Goal: Information Seeking & Learning: Learn about a topic

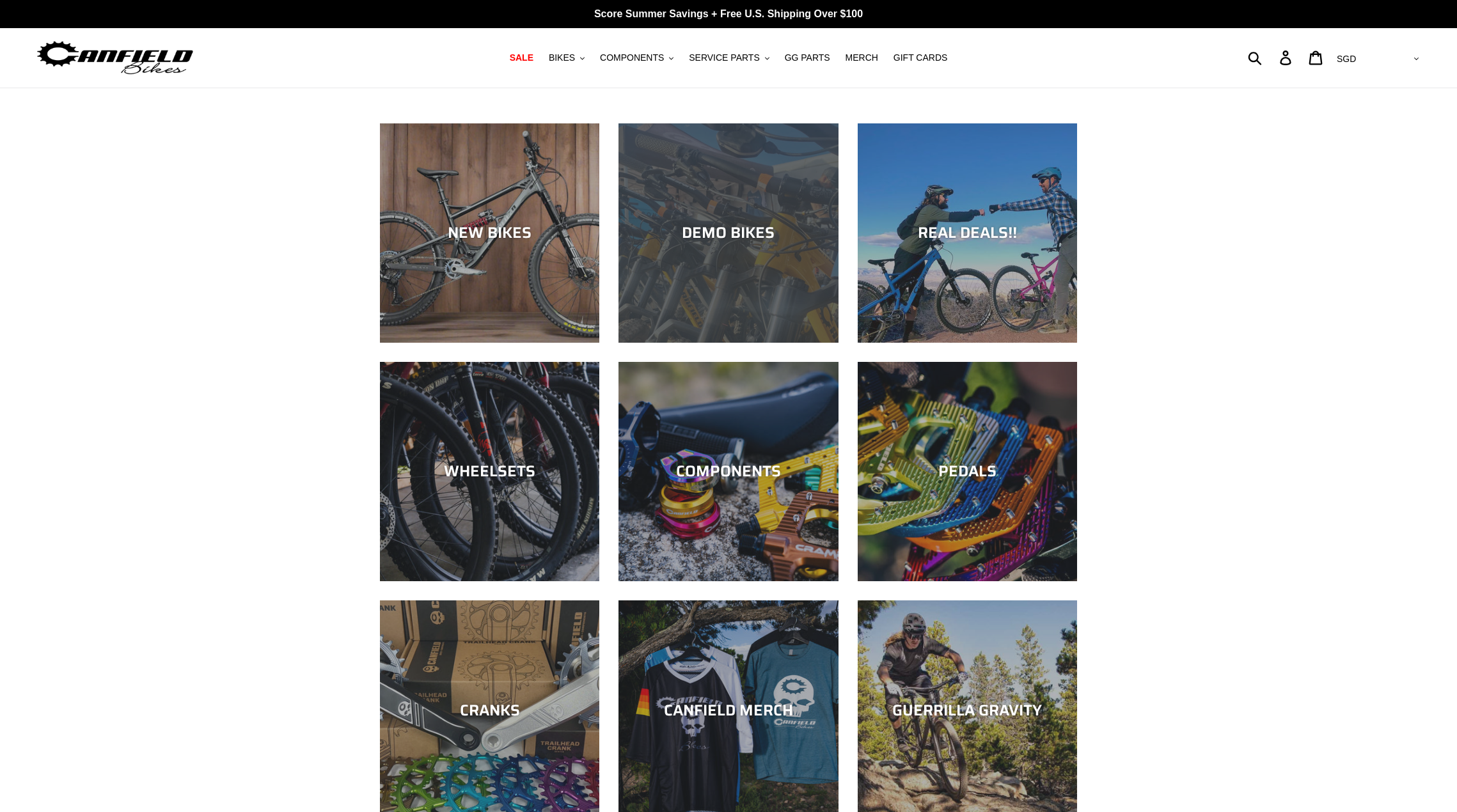
click at [734, 226] on div "DEMO BIKES" at bounding box center [728, 233] width 219 height 18
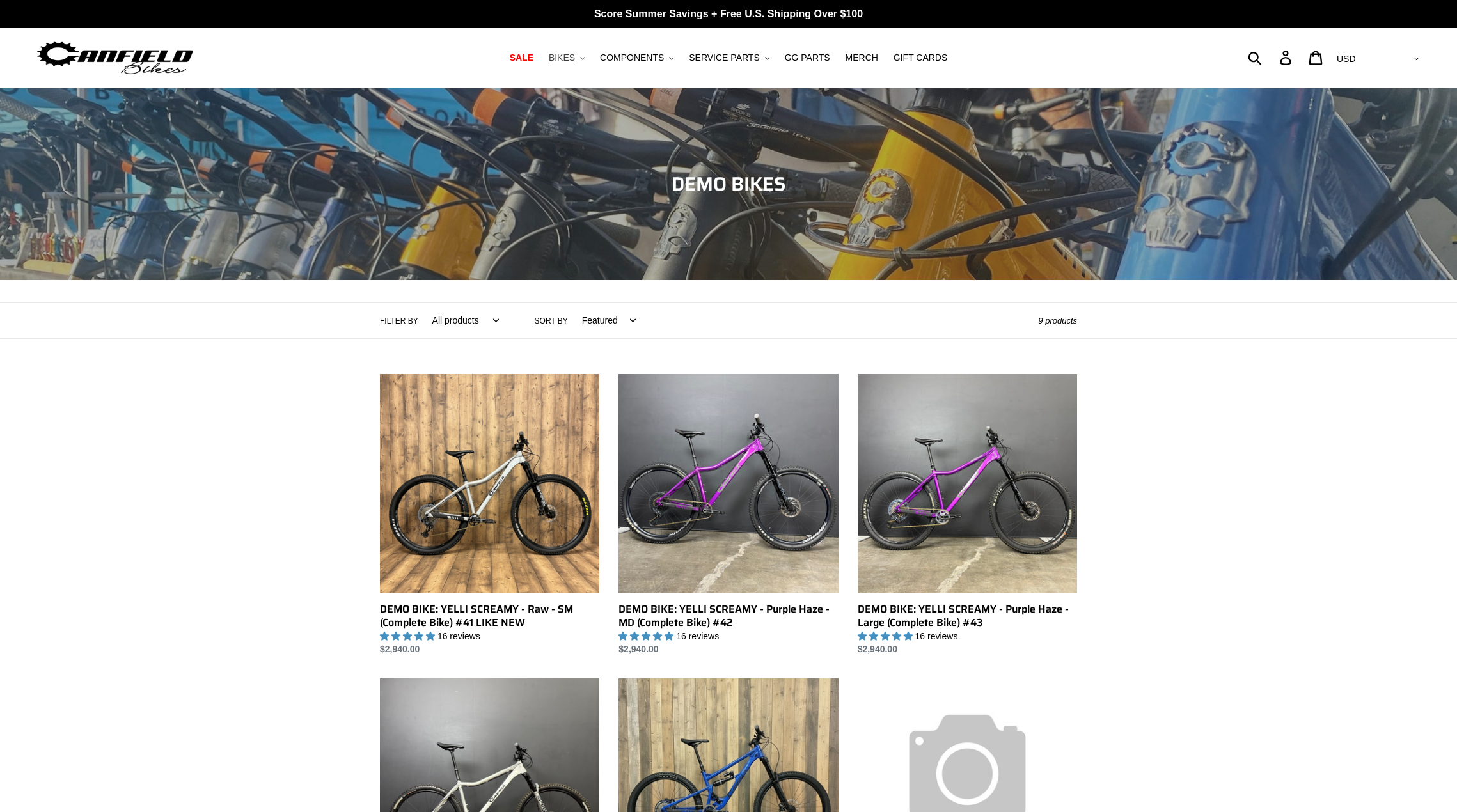
click at [575, 58] on span "BIKES" at bounding box center [561, 57] width 26 height 11
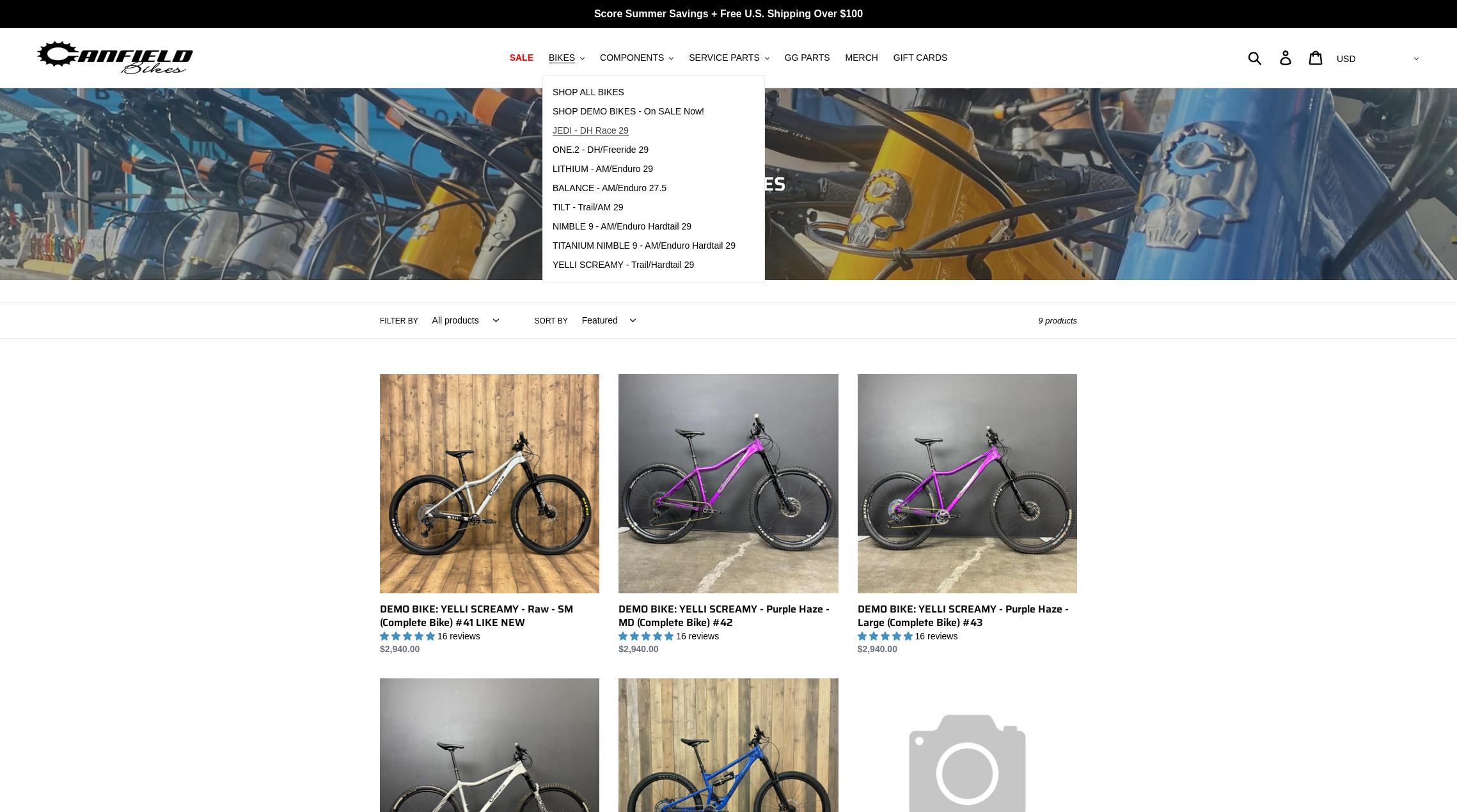
click at [603, 130] on span "JEDI - DH Race 29" at bounding box center [590, 130] width 76 height 11
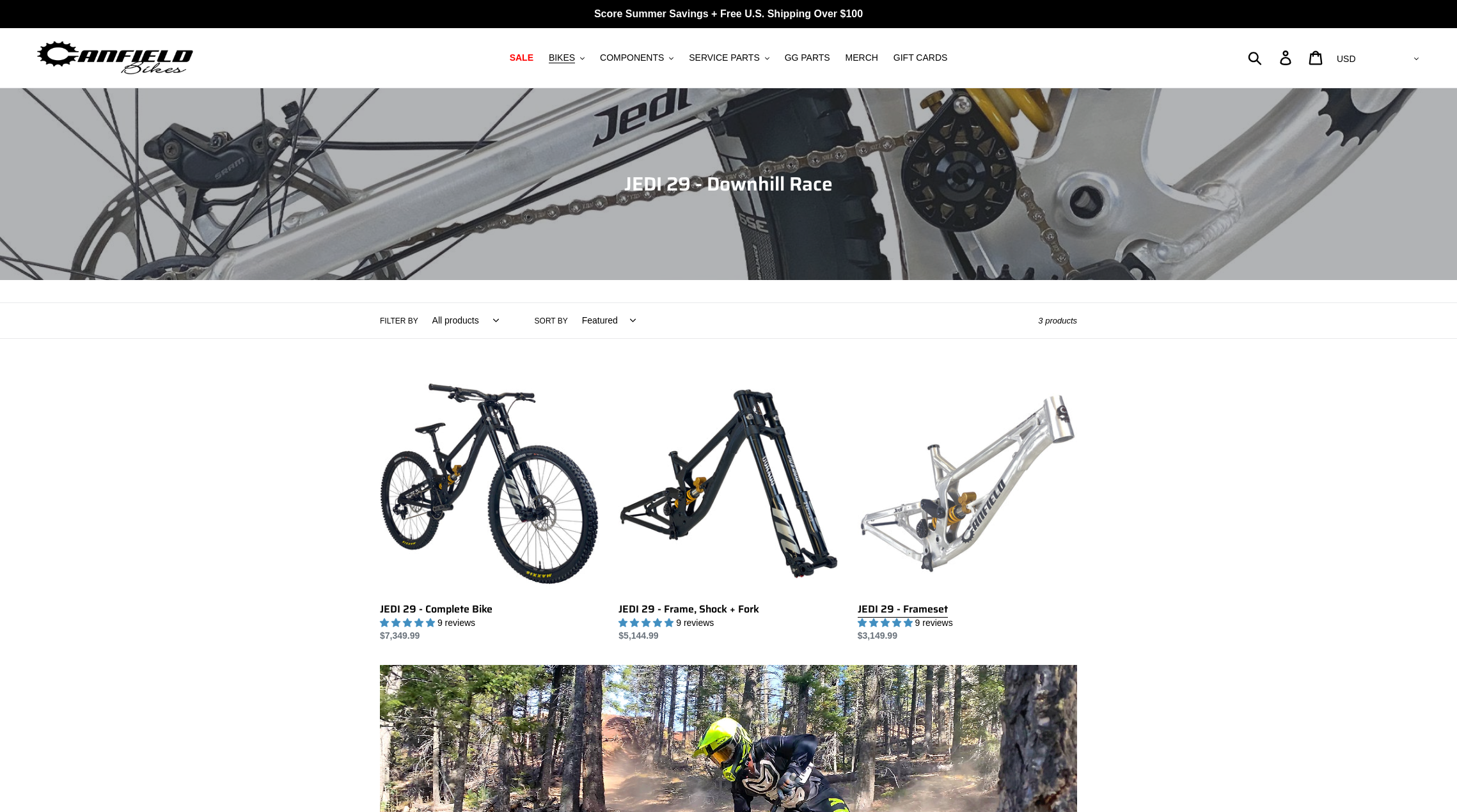
click at [957, 492] on link "JEDI 29 - Frameset" at bounding box center [967, 508] width 219 height 269
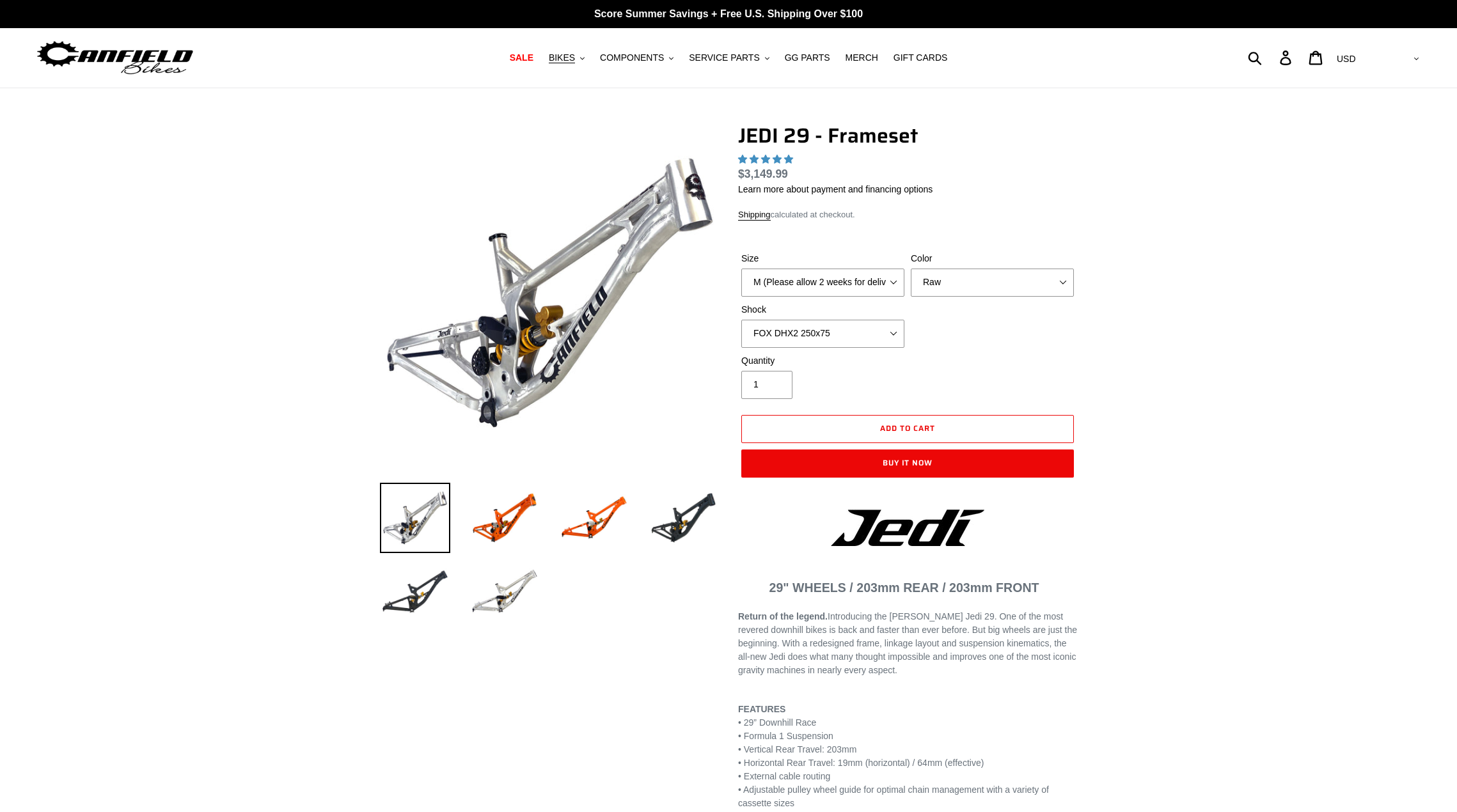
select select "highest-rating"
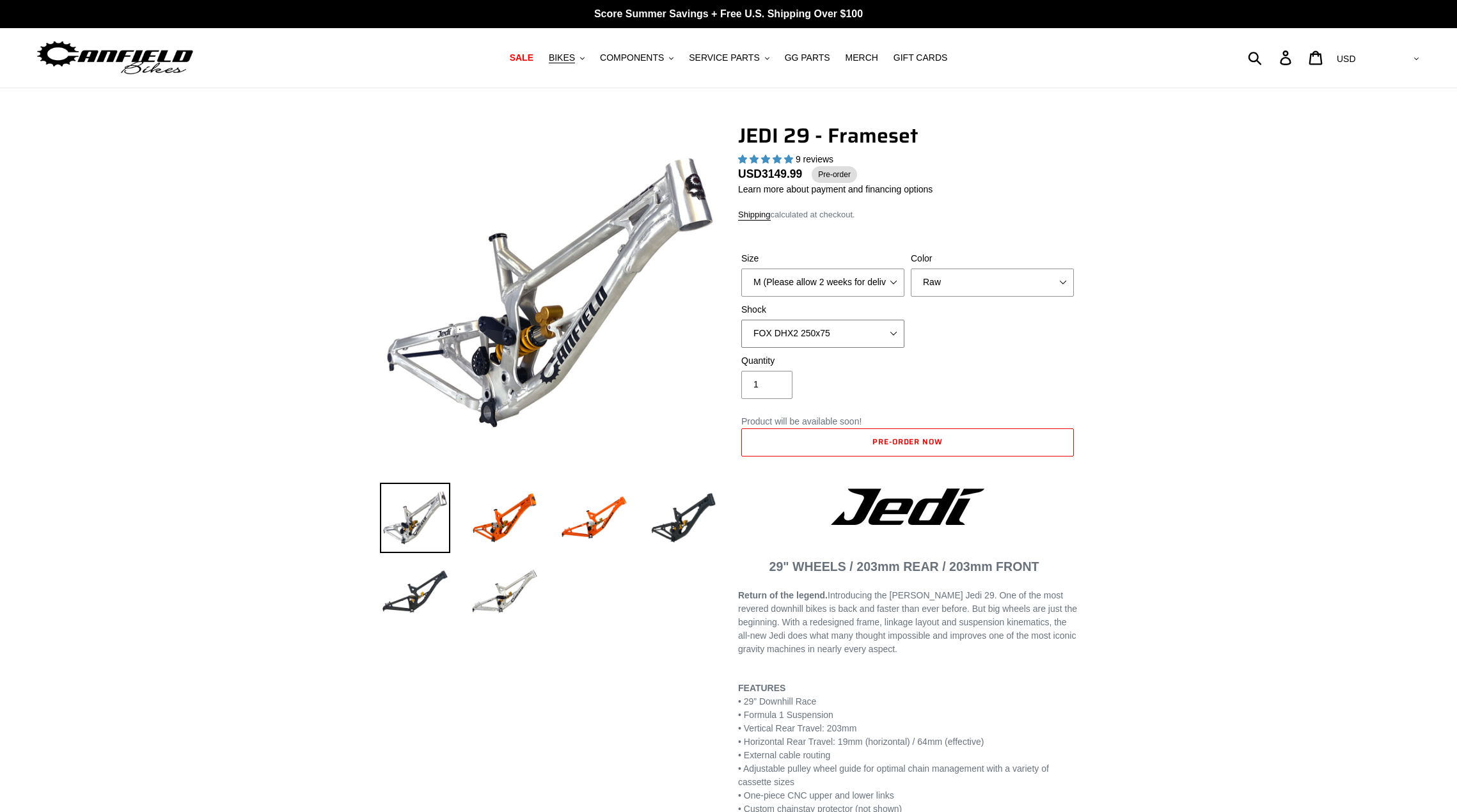
click at [775, 334] on select "No Shock FOX DHX2 250x75 RockShox Vivid Ultimate DH 250x75 EXT e-Storia LOX V3" at bounding box center [822, 334] width 163 height 29
click at [741, 320] on select "No Shock FOX DHX2 250x75 RockShox Vivid Ultimate DH 250x75 EXT e-Storia LOX V3" at bounding box center [822, 334] width 163 height 29
click at [814, 278] on select "M (Please allow 2 weeks for delivery) L (Please allow 2 weeks for delivery) XL" at bounding box center [822, 283] width 163 height 29
select select "L (Please allow 2 weeks for delivery)"
click at [741, 268] on select "M (Please allow 2 weeks for delivery) L (Please allow 2 weeks for delivery) XL" at bounding box center [822, 283] width 163 height 29
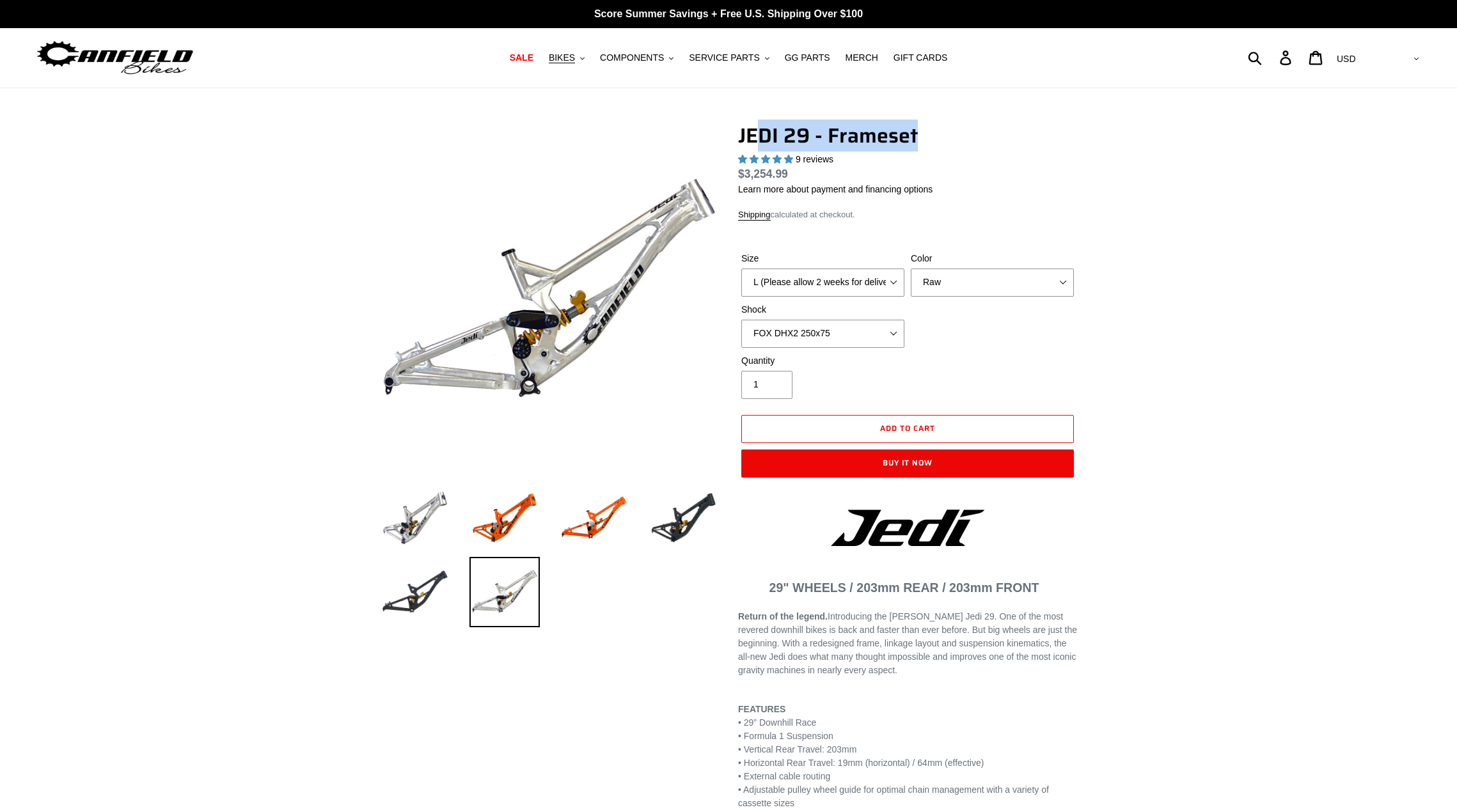
drag, startPoint x: 755, startPoint y: 140, endPoint x: 960, endPoint y: 146, distance: 205.1
click at [960, 146] on h1 "JEDI 29 - Frameset" at bounding box center [907, 135] width 339 height 24
click at [963, 146] on h1 "JEDI 29 - Frameset" at bounding box center [907, 135] width 339 height 24
click at [927, 282] on select "Orange Raw Stealth Black" at bounding box center [992, 283] width 163 height 29
click at [911, 268] on select "Orange Raw Stealth Black" at bounding box center [992, 283] width 163 height 29
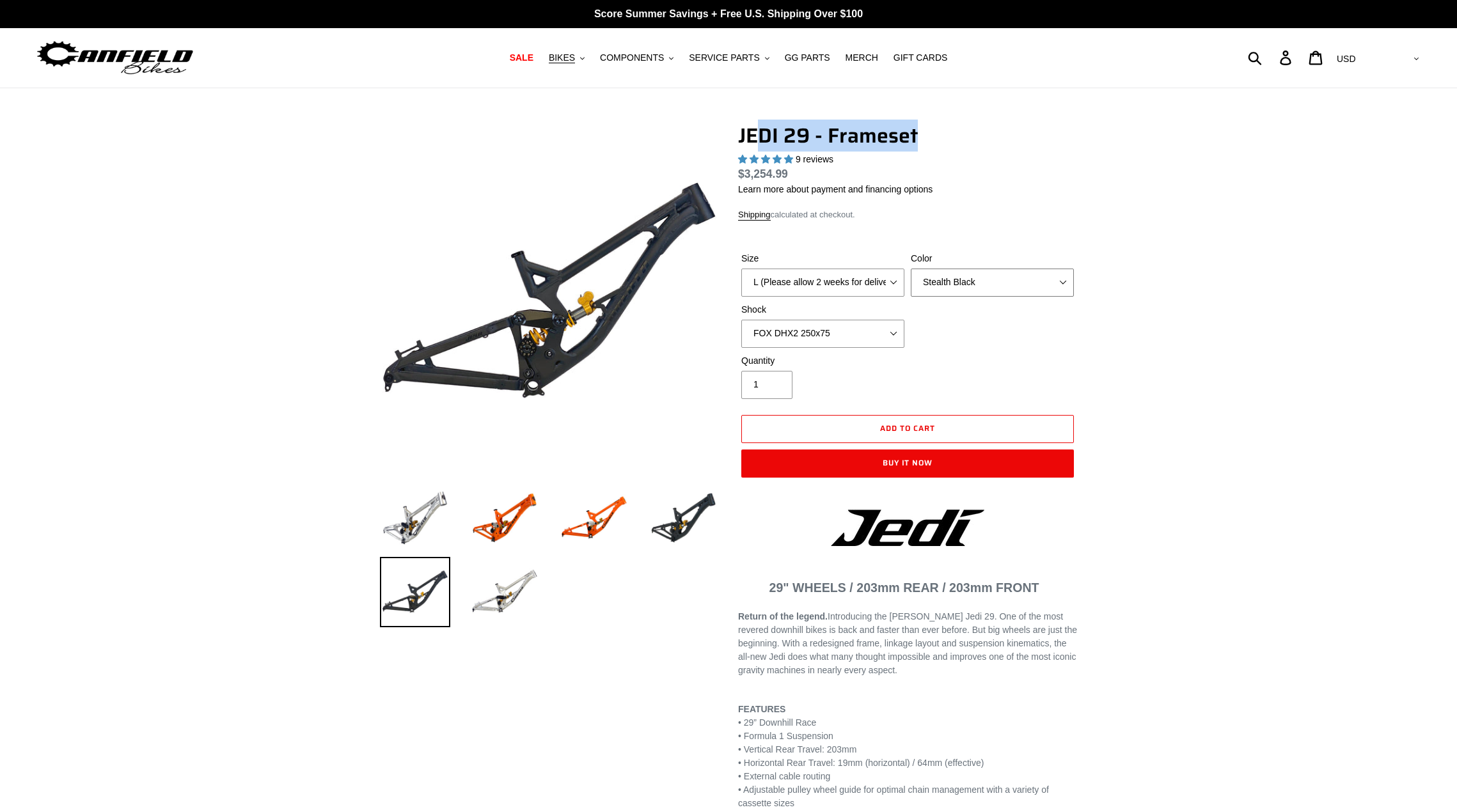
click at [932, 289] on select "Orange Raw Stealth Black" at bounding box center [992, 283] width 163 height 29
select select "Raw"
click at [911, 268] on select "Orange Raw Stealth Black" at bounding box center [992, 283] width 163 height 29
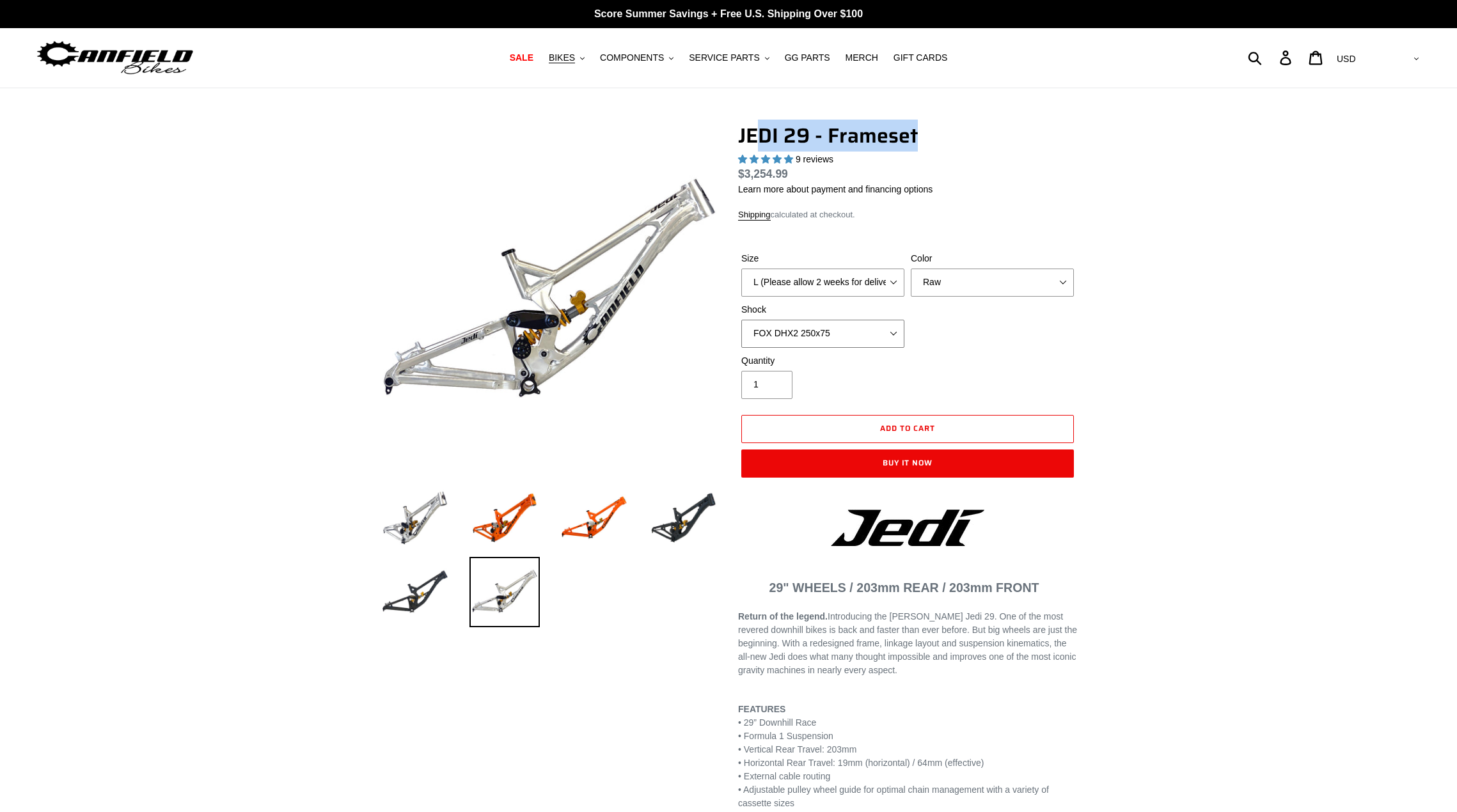
click at [769, 332] on select "No Shock FOX DHX2 250x75 RockShox Vivid Ultimate DH 250x75 EXT e-Storia LOX V3" at bounding box center [822, 334] width 163 height 29
select select "RockShox Vivid Ultimate DH 250x75"
click at [741, 320] on select "No Shock FOX DHX2 250x75 RockShox Vivid Ultimate DH 250x75 EXT e-Storia LOX V3" at bounding box center [822, 334] width 163 height 29
click at [777, 278] on select "M (Please allow 2 weeks for delivery) L (Please allow 2 weeks for delivery) XL" at bounding box center [822, 283] width 163 height 29
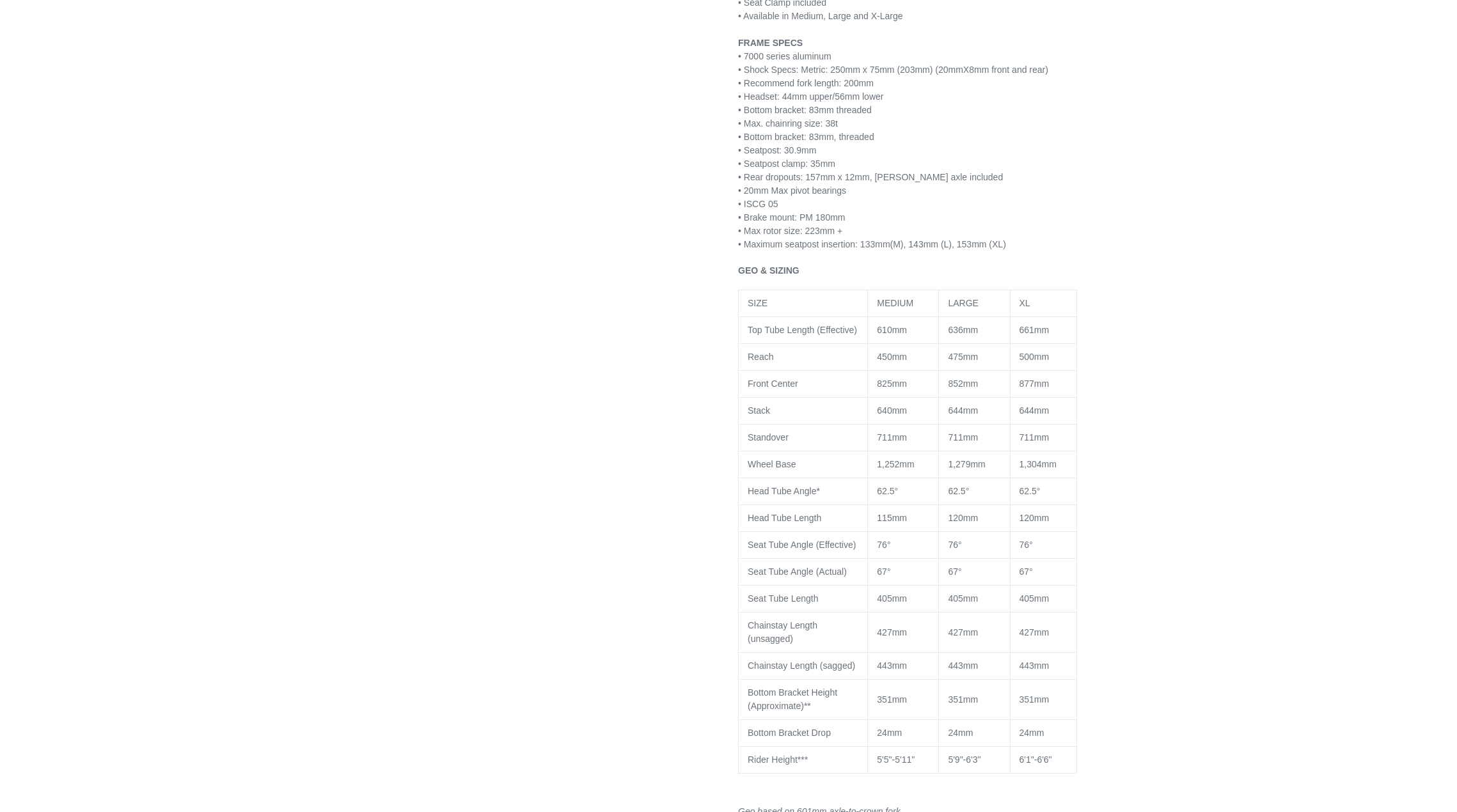
scroll to position [895, 0]
drag, startPoint x: 951, startPoint y: 328, endPoint x: 994, endPoint y: 328, distance: 43.0
click at [994, 328] on p "636mm" at bounding box center [974, 330] width 52 height 13
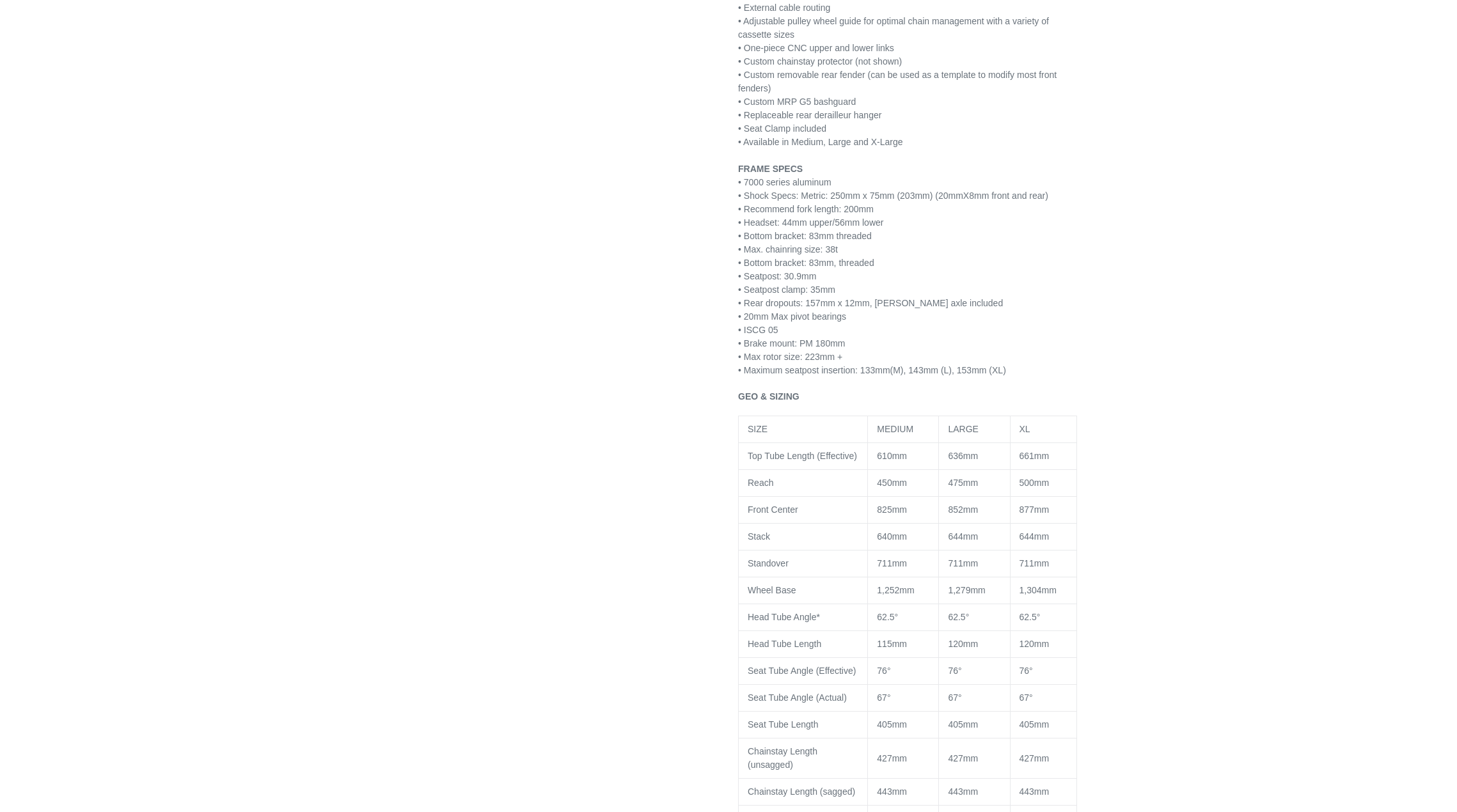
scroll to position [767, 0]
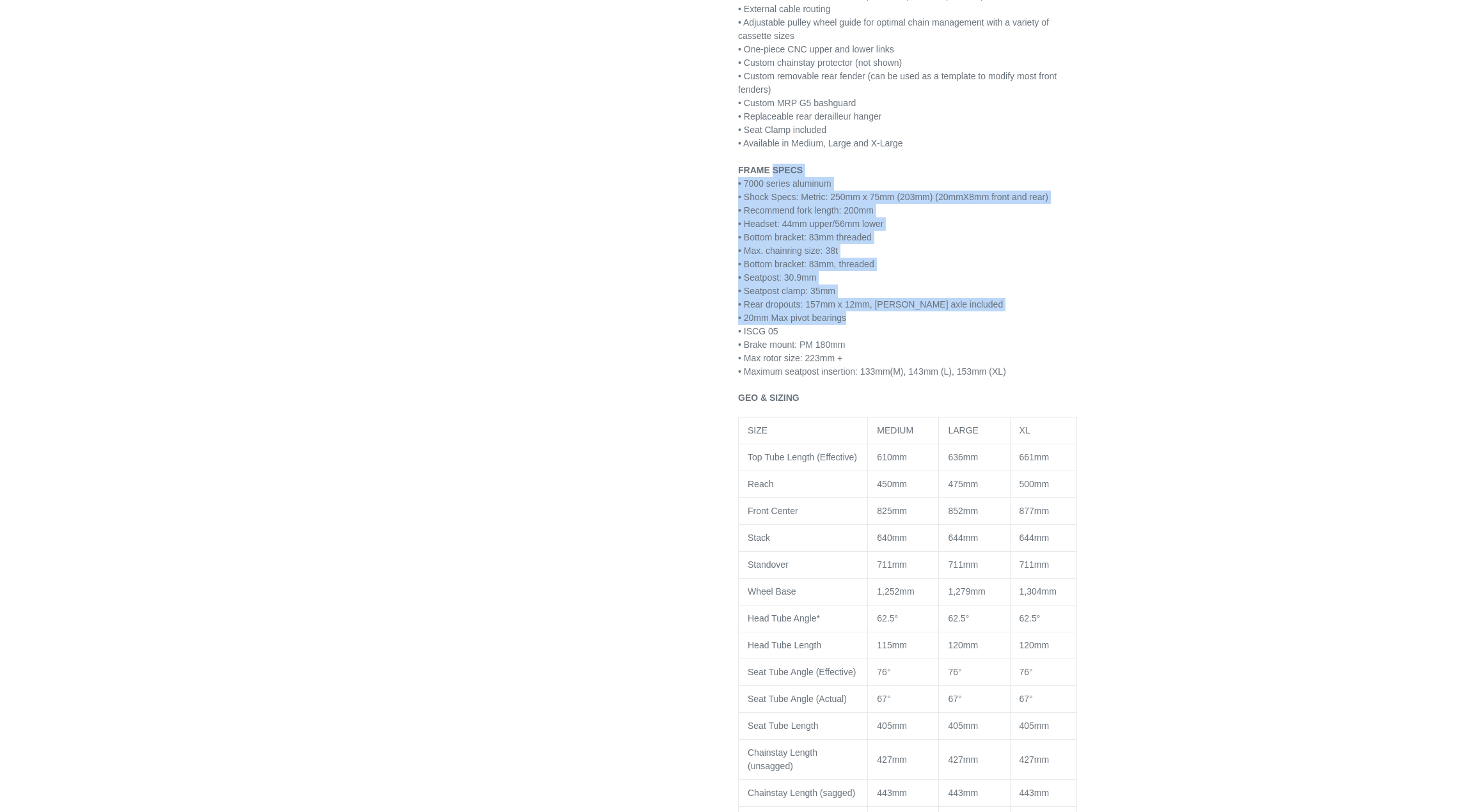
drag, startPoint x: 771, startPoint y: 173, endPoint x: 890, endPoint y: 325, distance: 193.0
click at [890, 325] on div "29" WHEELS / 203mm REAR / 203mm FRONT Return of the legend. Introducing the Can…" at bounding box center [907, 503] width 339 height 1522
click at [890, 336] on div "• ISCG 05" at bounding box center [907, 331] width 339 height 13
drag, startPoint x: 866, startPoint y: 370, endPoint x: 743, endPoint y: 183, distance: 223.8
click at [743, 183] on div "29" WHEELS / 203mm REAR / 203mm FRONT Return of the legend. Introducing the Can…" at bounding box center [907, 503] width 339 height 1522
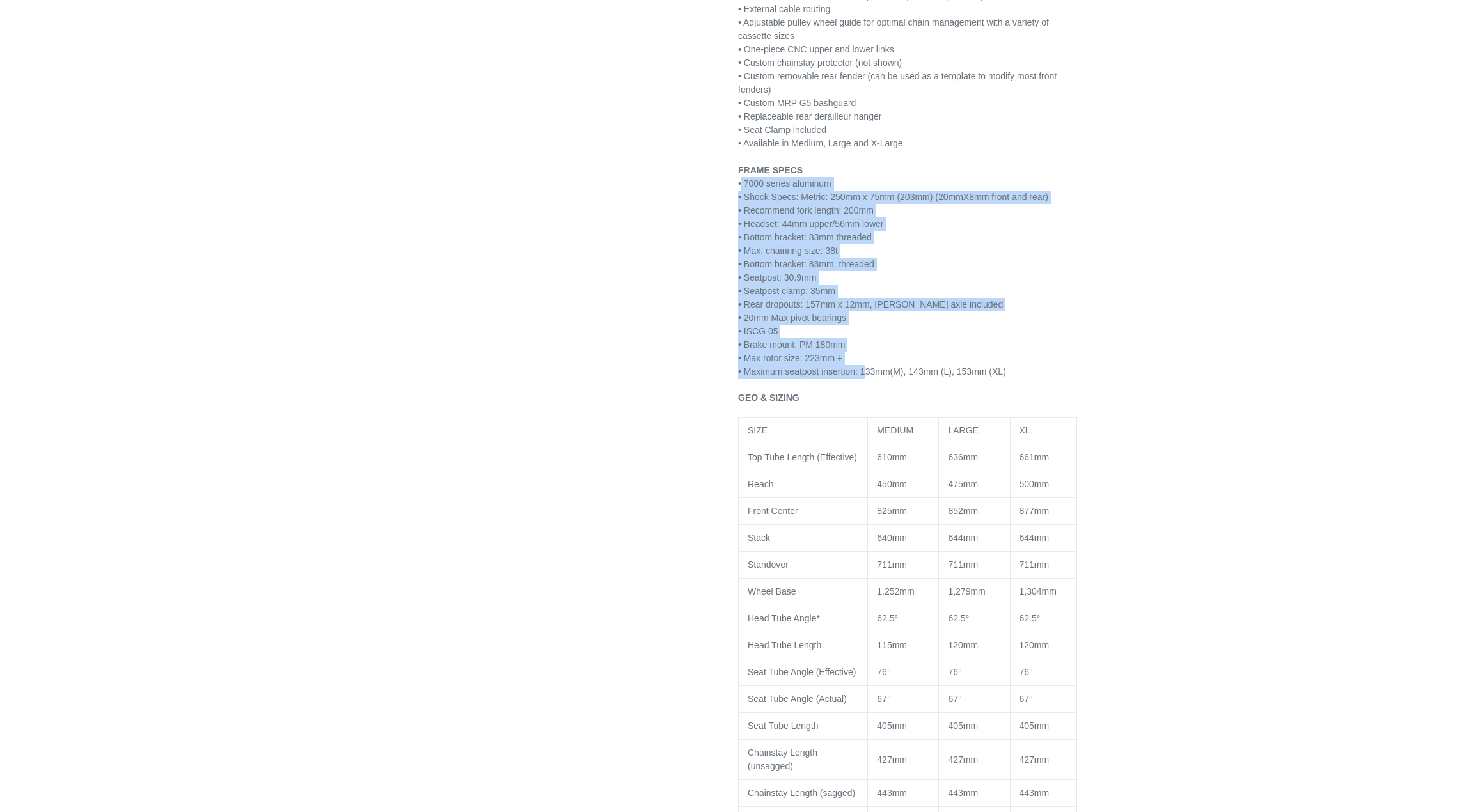
click at [743, 183] on span "• 7000 series aluminum" at bounding box center [784, 184] width 93 height 10
drag, startPoint x: 749, startPoint y: 184, endPoint x: 886, endPoint y: 332, distance: 201.7
click at [886, 332] on div "29" WHEELS / 203mm REAR / 203mm FRONT Return of the legend. Introducing the Can…" at bounding box center [907, 503] width 339 height 1522
click at [886, 332] on div "• ISCG 05" at bounding box center [907, 331] width 339 height 13
drag, startPoint x: 843, startPoint y: 331, endPoint x: 739, endPoint y: 183, distance: 180.9
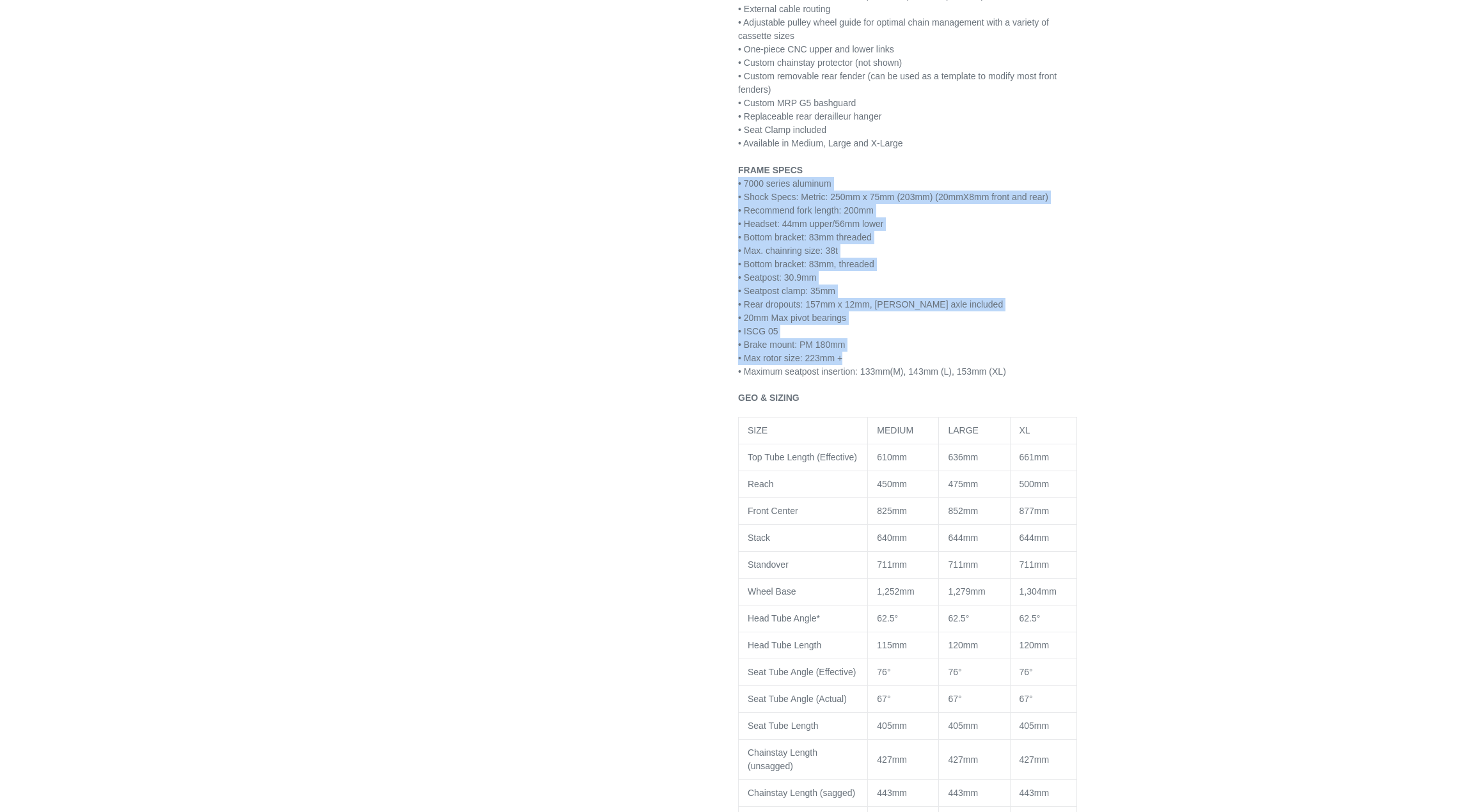
click at [739, 183] on div "29" WHEELS / 203mm REAR / 203mm FRONT Return of the legend. Introducing the Can…" at bounding box center [907, 503] width 339 height 1522
click at [743, 185] on span "• 7000 series aluminum" at bounding box center [784, 184] width 93 height 10
drag, startPoint x: 755, startPoint y: 185, endPoint x: 1010, endPoint y: 370, distance: 315.0
click at [1010, 370] on div "29" WHEELS / 203mm REAR / 203mm FRONT Return of the legend. Introducing the Can…" at bounding box center [907, 503] width 339 height 1522
click at [1010, 370] on p "• Maximum seatpost insertion: 133mm(M), 143mm (L), 153mm (XL)" at bounding box center [907, 372] width 339 height 13
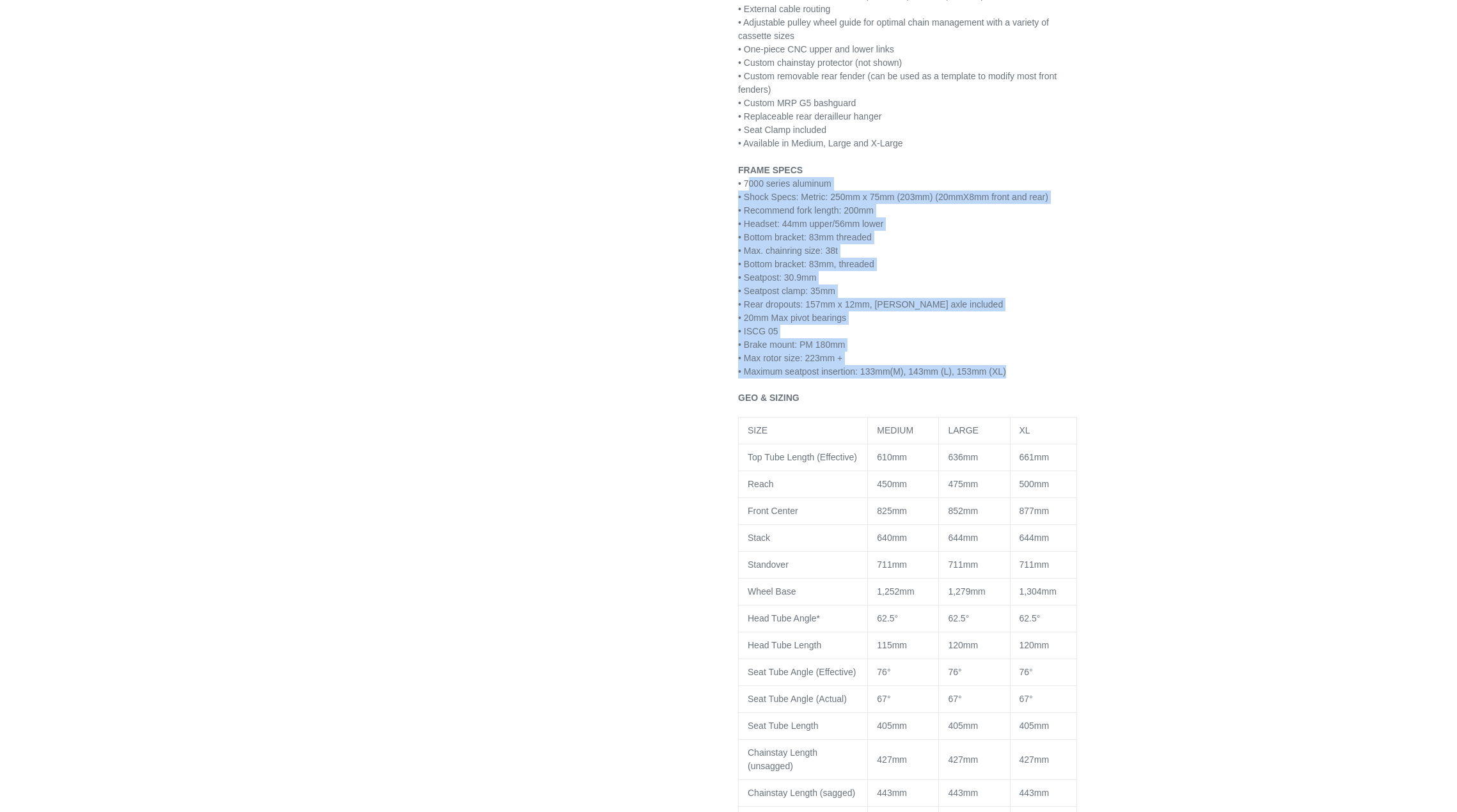
drag, startPoint x: 1012, startPoint y: 372, endPoint x: 749, endPoint y: 179, distance: 326.2
click at [749, 179] on div "29" WHEELS / 203mm REAR / 203mm FRONT Return of the legend. Introducing the Can…" at bounding box center [907, 503] width 339 height 1522
click at [749, 179] on span "• 7000 series aluminum" at bounding box center [784, 184] width 93 height 10
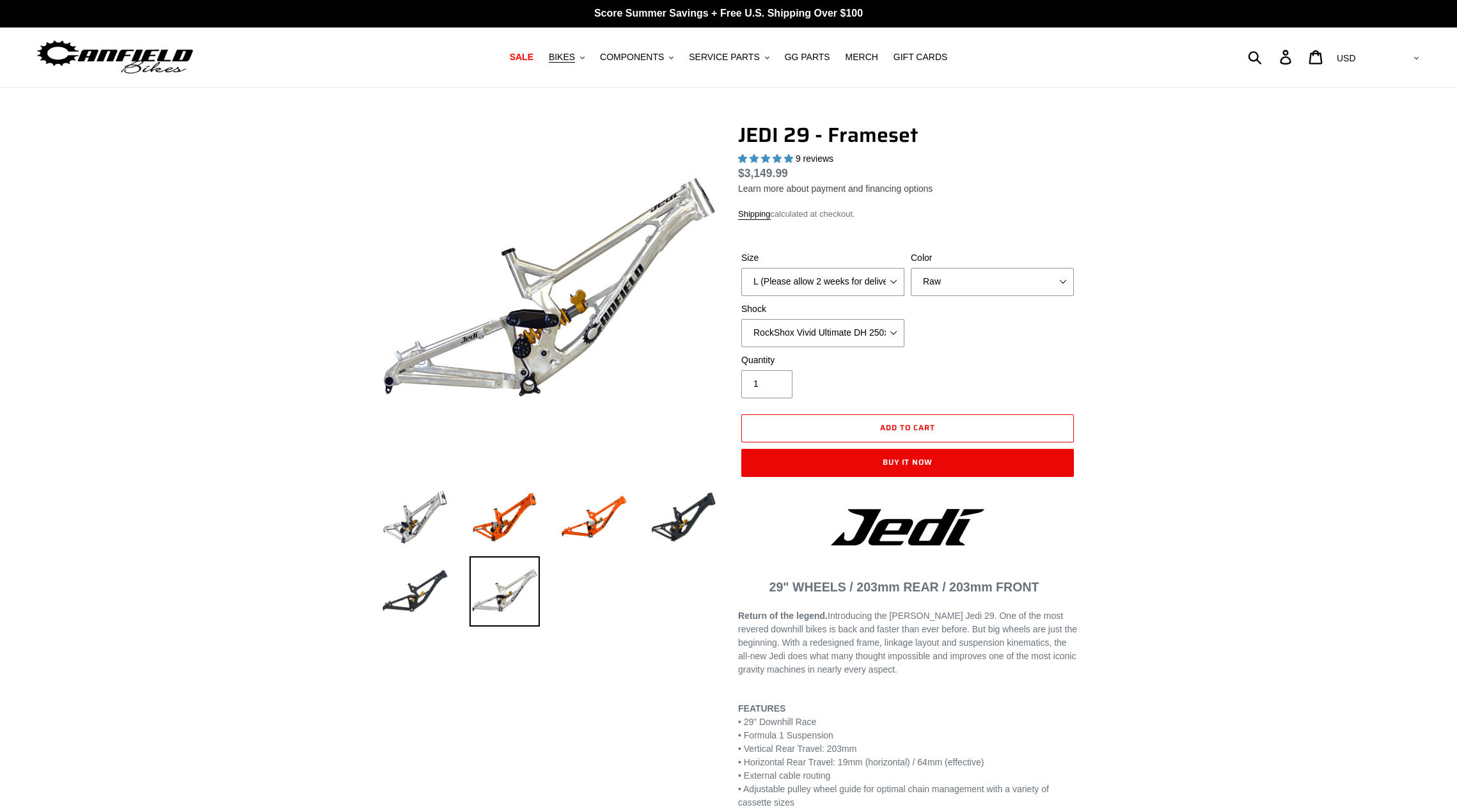
scroll to position [0, 0]
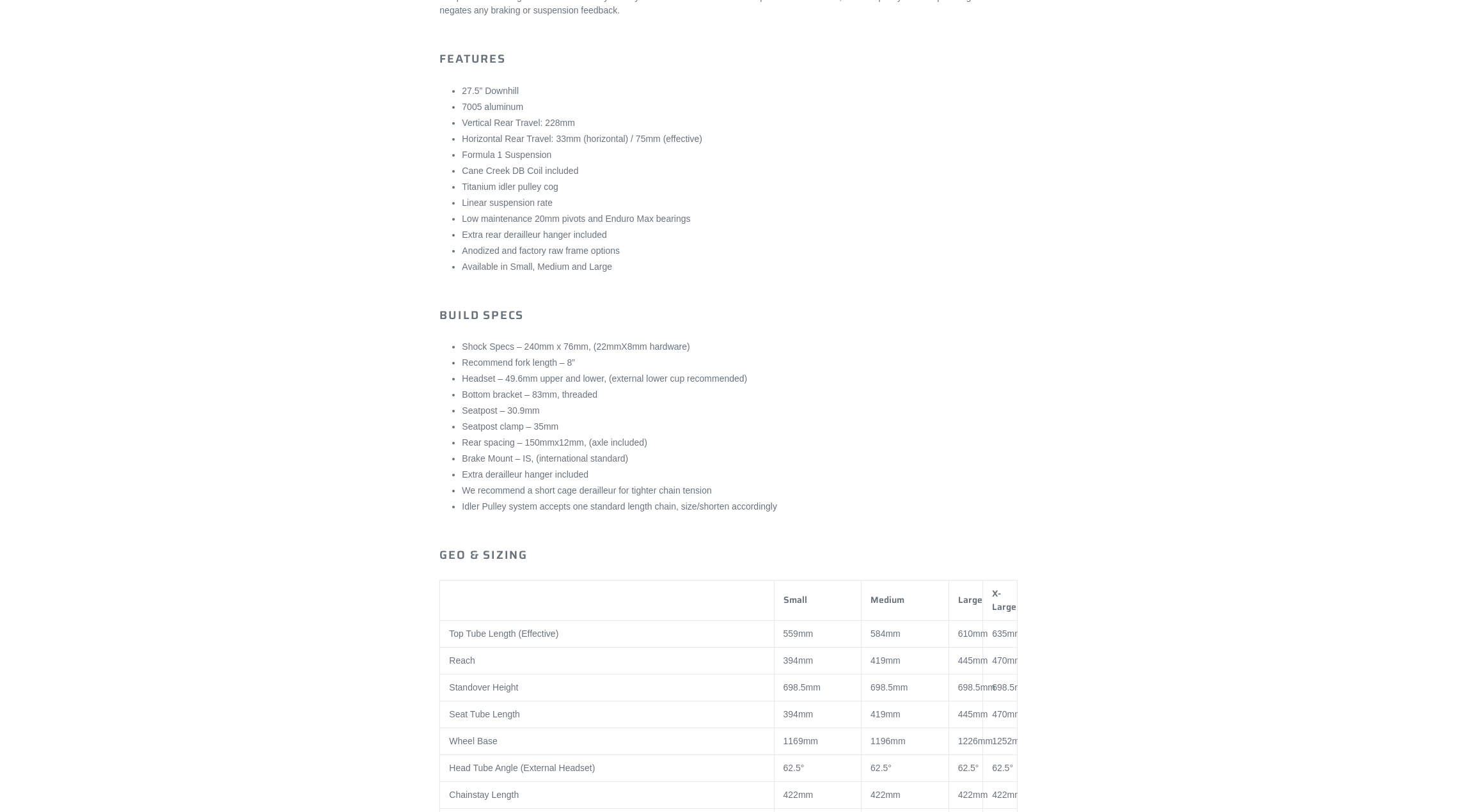
scroll to position [639, 0]
drag, startPoint x: 479, startPoint y: 339, endPoint x: 622, endPoint y: 344, distance: 143.1
click at [622, 344] on li "Shock Specs – 240mm x 76mm, (22mmX8mm hardware)" at bounding box center [739, 340] width 555 height 13
drag, startPoint x: 693, startPoint y: 341, endPoint x: 483, endPoint y: 340, distance: 210.0
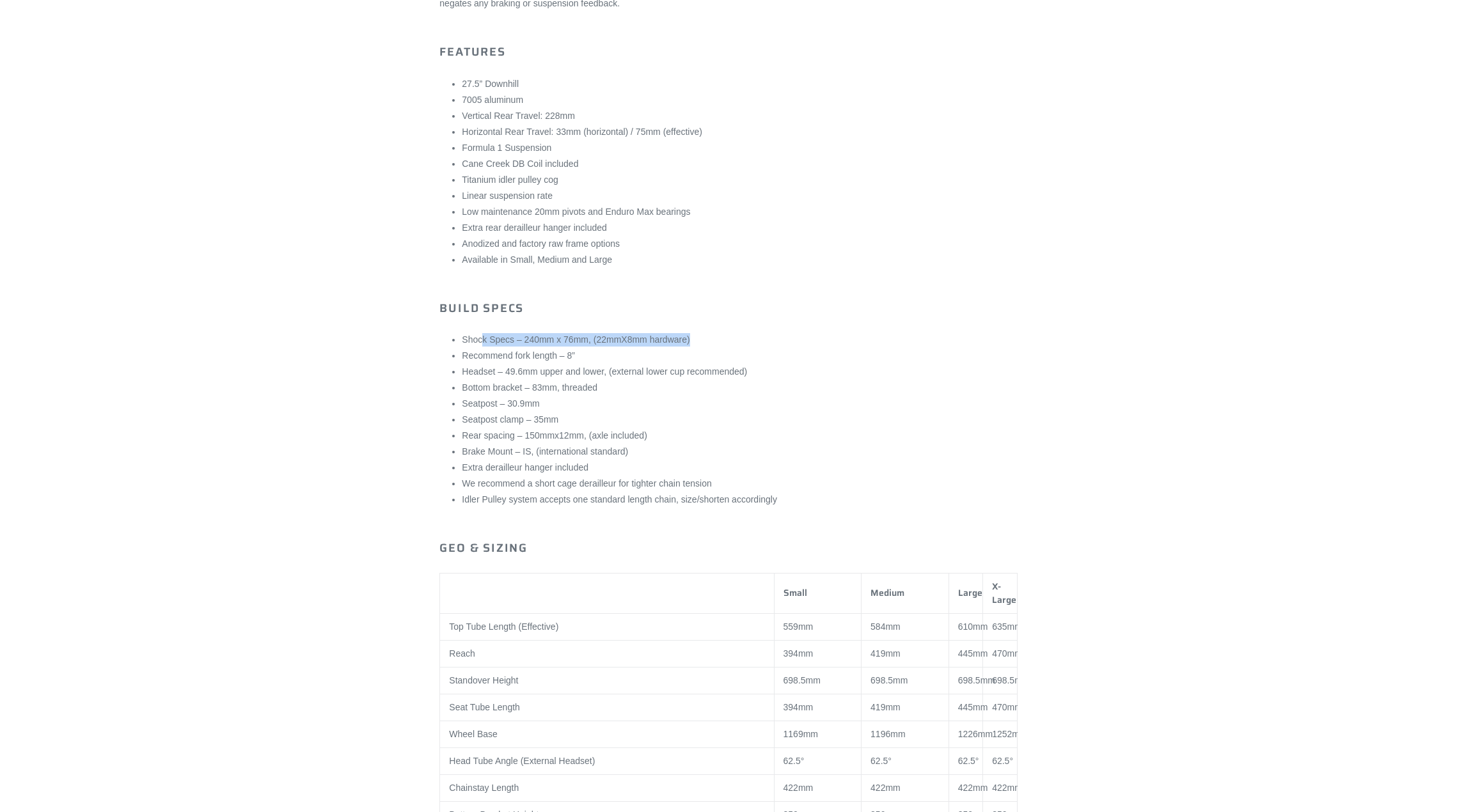
click at [483, 340] on li "Shock Specs – 240mm x 76mm, (22mmX8mm hardware)" at bounding box center [739, 340] width 555 height 13
drag, startPoint x: 492, startPoint y: 340, endPoint x: 758, endPoint y: 342, distance: 266.0
click at [758, 342] on li "Shock Specs – 240mm x 76mm, (22mmX8mm hardware)" at bounding box center [739, 340] width 555 height 13
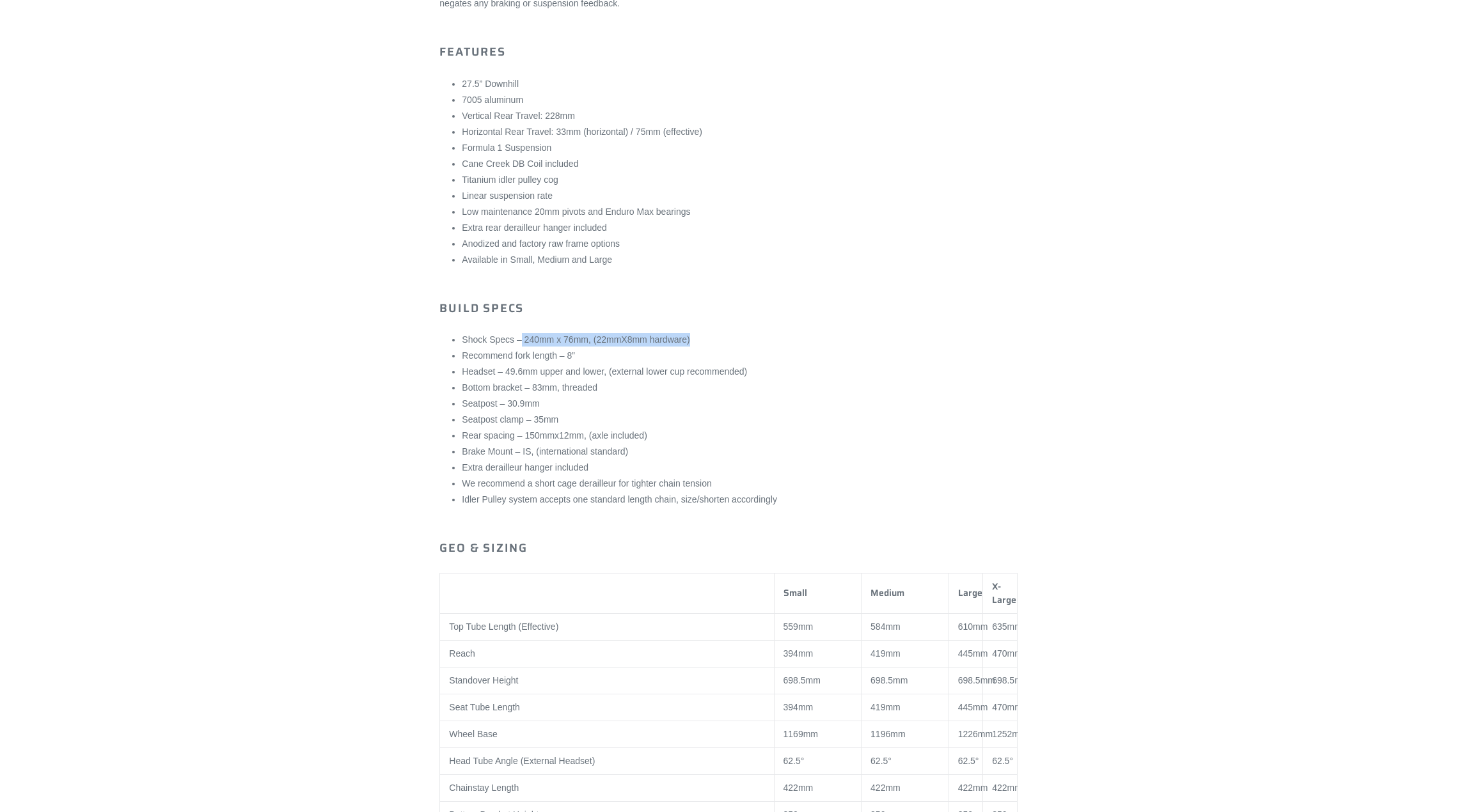
drag, startPoint x: 708, startPoint y: 341, endPoint x: 515, endPoint y: 345, distance: 193.0
click at [515, 345] on li "Shock Specs – 240mm x 76mm, (22mmX8mm hardware)" at bounding box center [739, 340] width 555 height 13
drag, startPoint x: 483, startPoint y: 342, endPoint x: 742, endPoint y: 337, distance: 259.0
click at [742, 337] on li "Shock Specs – 240mm x 76mm, (22mmX8mm hardware)" at bounding box center [739, 340] width 555 height 13
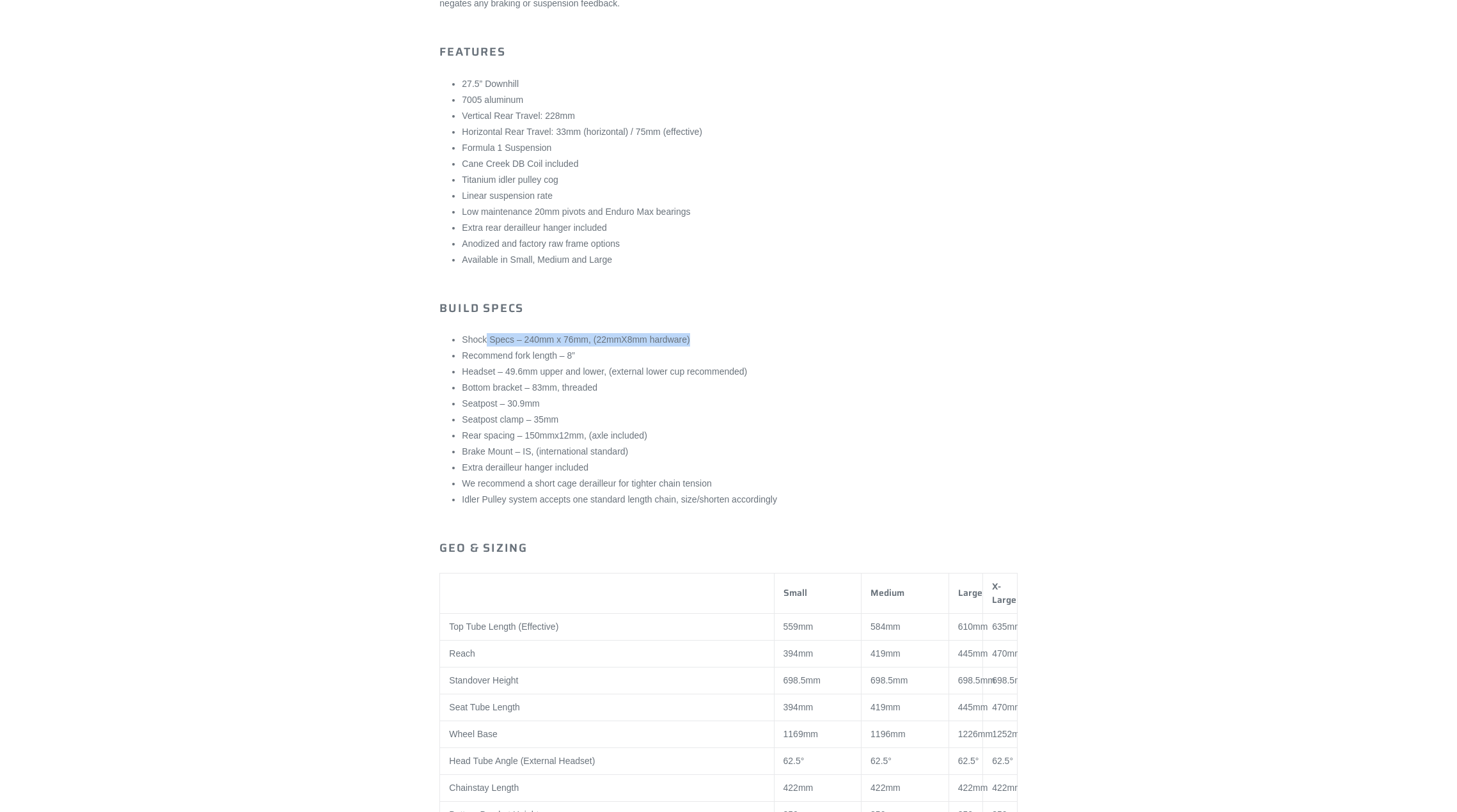
click at [743, 338] on li "Shock Specs – 240mm x 76mm, (22mmX8mm hardware)" at bounding box center [739, 340] width 555 height 13
drag, startPoint x: 692, startPoint y: 336, endPoint x: 455, endPoint y: 331, distance: 237.1
click at [462, 333] on li "Shock Specs – 240mm x 76mm, (22mmX8mm hardware)" at bounding box center [739, 340] width 555 height 13
drag, startPoint x: 455, startPoint y: 331, endPoint x: 603, endPoint y: 341, distance: 148.3
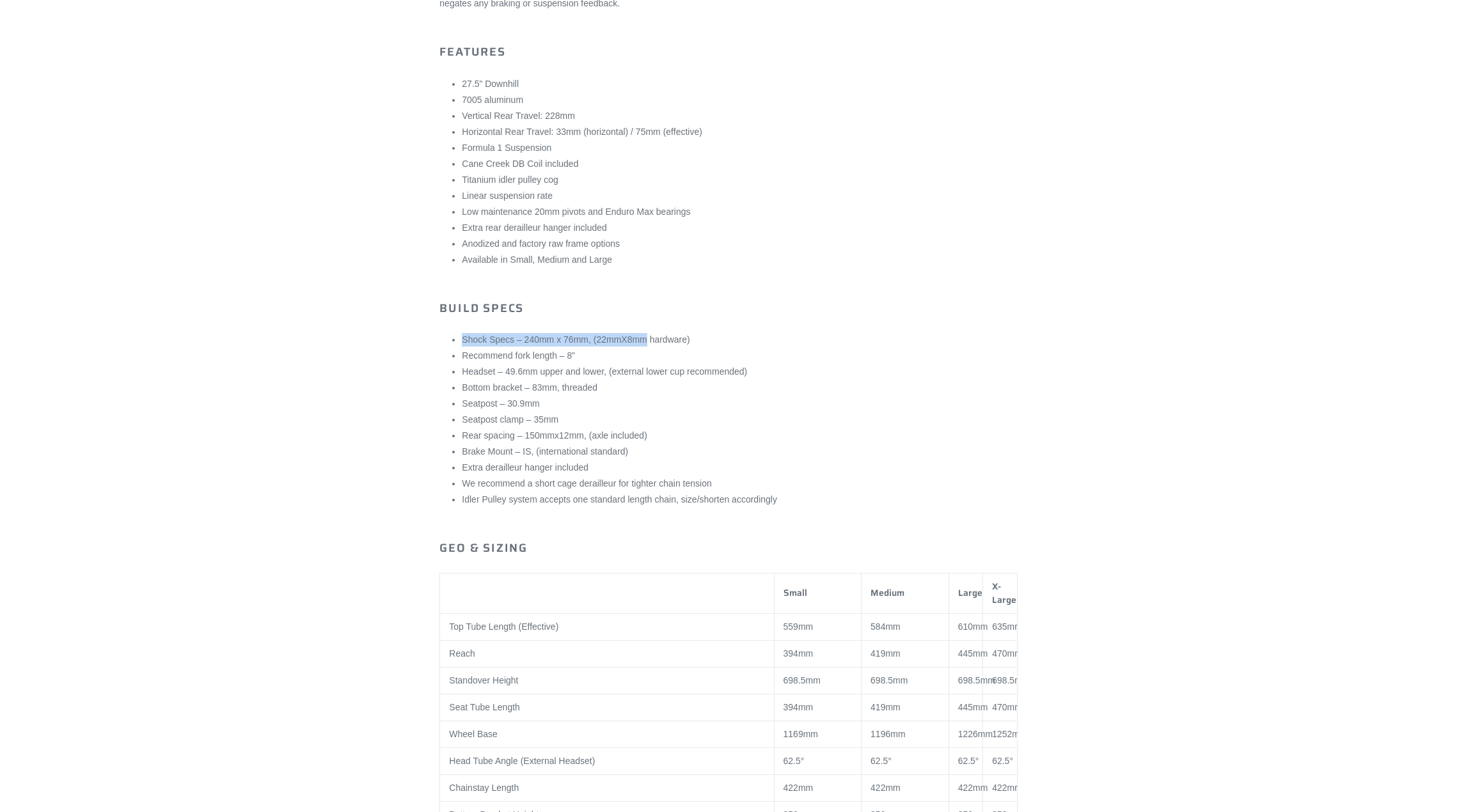
click at [603, 341] on li "Shock Specs – 240mm x 76mm, (22mmX8mm hardware)" at bounding box center [739, 340] width 555 height 13
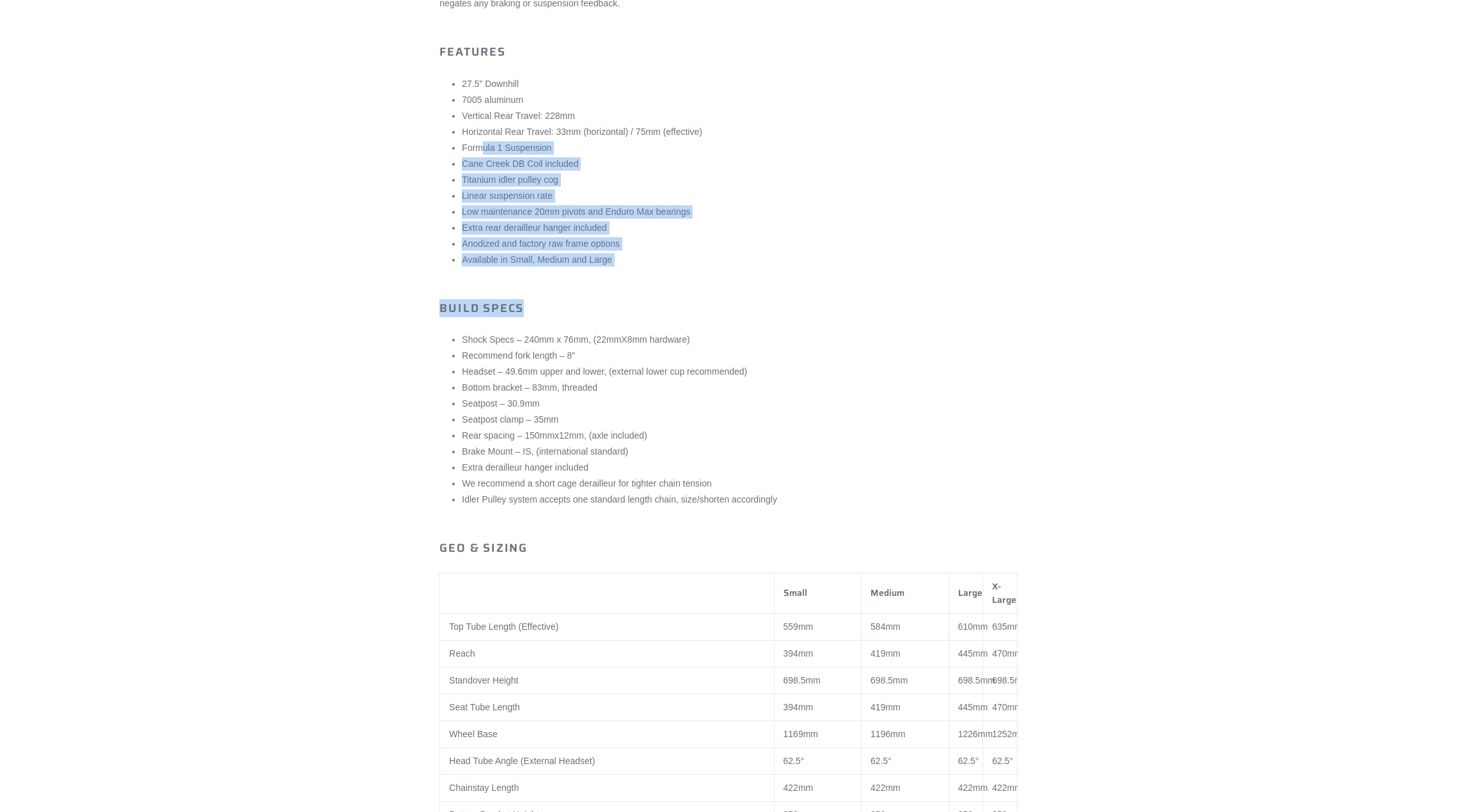
drag, startPoint x: 651, startPoint y: 270, endPoint x: 482, endPoint y: 138, distance: 214.4
click at [482, 138] on div "[DATE]-[DATE] Jedi [PERSON_NAME] Brothers Jedi 27.5 One of the most revered dow…" at bounding box center [728, 215] width 577 height 1342
click at [482, 138] on ul "27.5” Downhill 7005 aluminum Vertical Rear Travel: 228mm Horizontal Rear Travel…" at bounding box center [739, 172] width 555 height 190
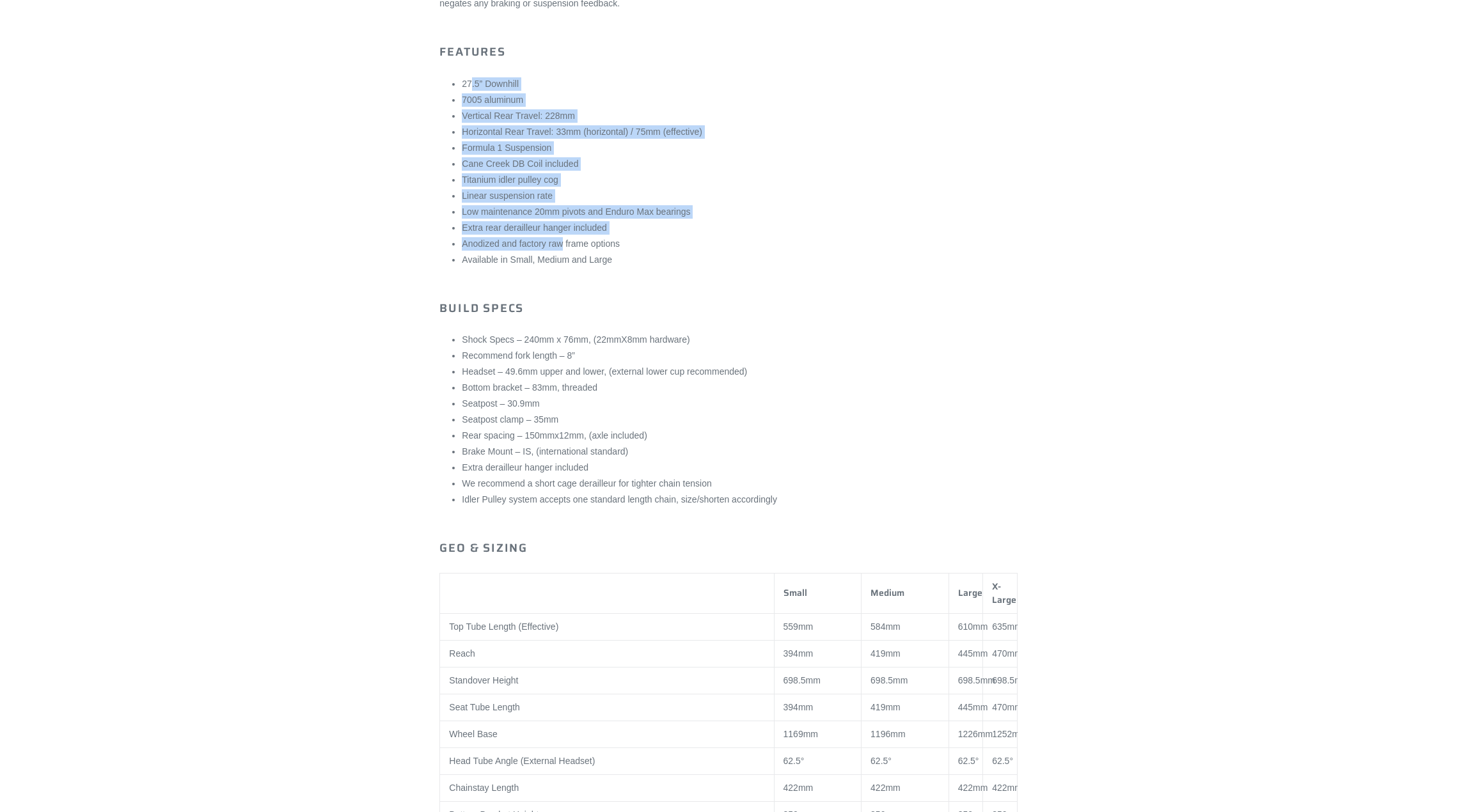
drag, startPoint x: 472, startPoint y: 86, endPoint x: 560, endPoint y: 238, distance: 175.6
click at [560, 238] on ul "27.5” Downhill 7005 aluminum Vertical Rear Travel: 228mm Horizontal Rear Travel…" at bounding box center [739, 172] width 555 height 190
click at [560, 238] on li "Anodized and factory raw frame options" at bounding box center [739, 244] width 555 height 13
drag, startPoint x: 608, startPoint y: 247, endPoint x: 497, endPoint y: 120, distance: 168.7
click at [497, 120] on ul "27.5” Downhill 7005 aluminum Vertical Rear Travel: 228mm Horizontal Rear Travel…" at bounding box center [739, 172] width 555 height 190
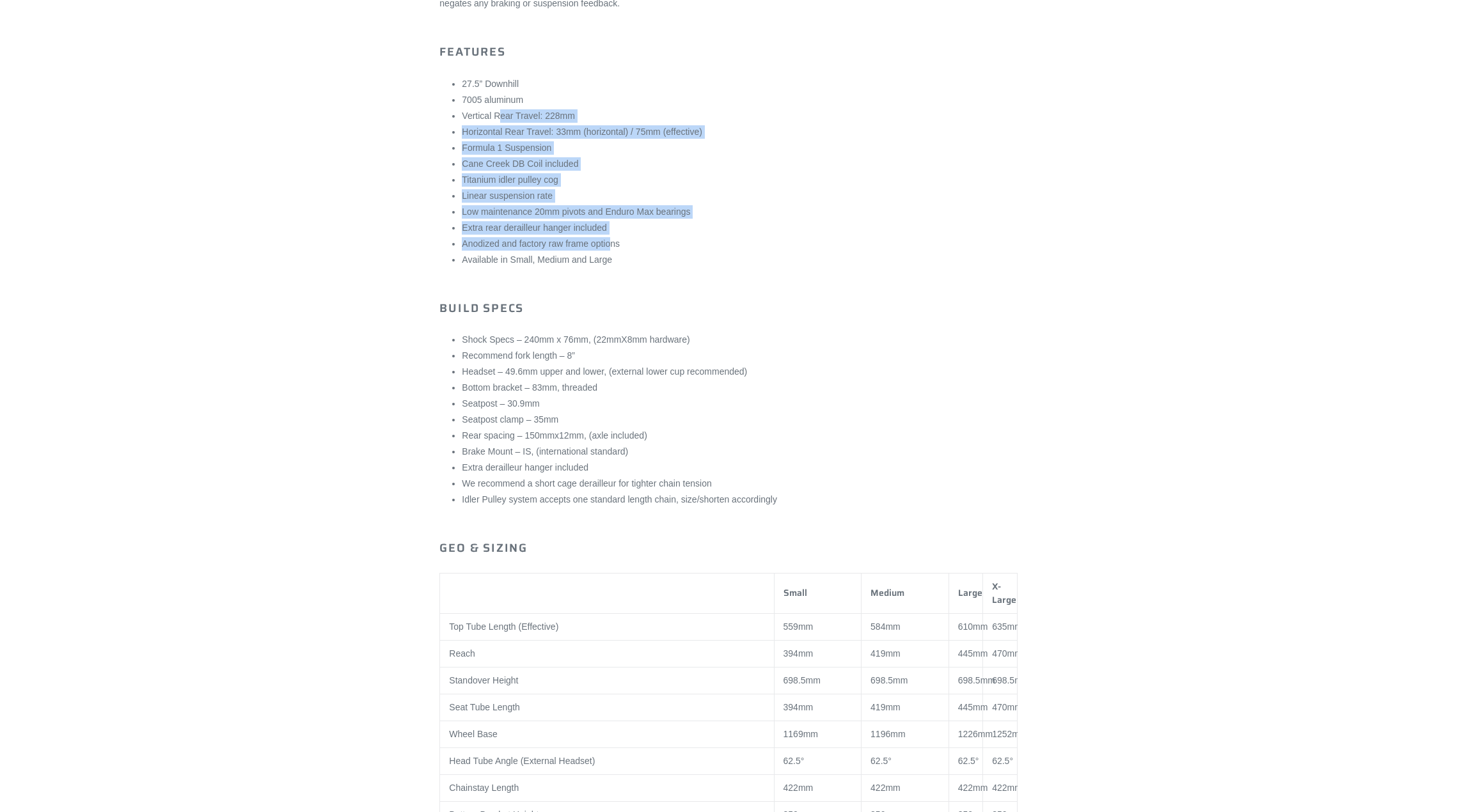
click at [497, 120] on li "Vertical Rear Travel: 228mm" at bounding box center [739, 116] width 555 height 13
drag, startPoint x: 565, startPoint y: 115, endPoint x: 702, endPoint y: 260, distance: 199.5
click at [698, 257] on ul "27.5” Downhill 7005 aluminum Vertical Rear Travel: 228mm Horizontal Rear Travel…" at bounding box center [739, 172] width 555 height 190
click at [702, 260] on li "Available in Small, Medium and Large" at bounding box center [739, 260] width 555 height 13
drag, startPoint x: 649, startPoint y: 246, endPoint x: 463, endPoint y: 80, distance: 249.3
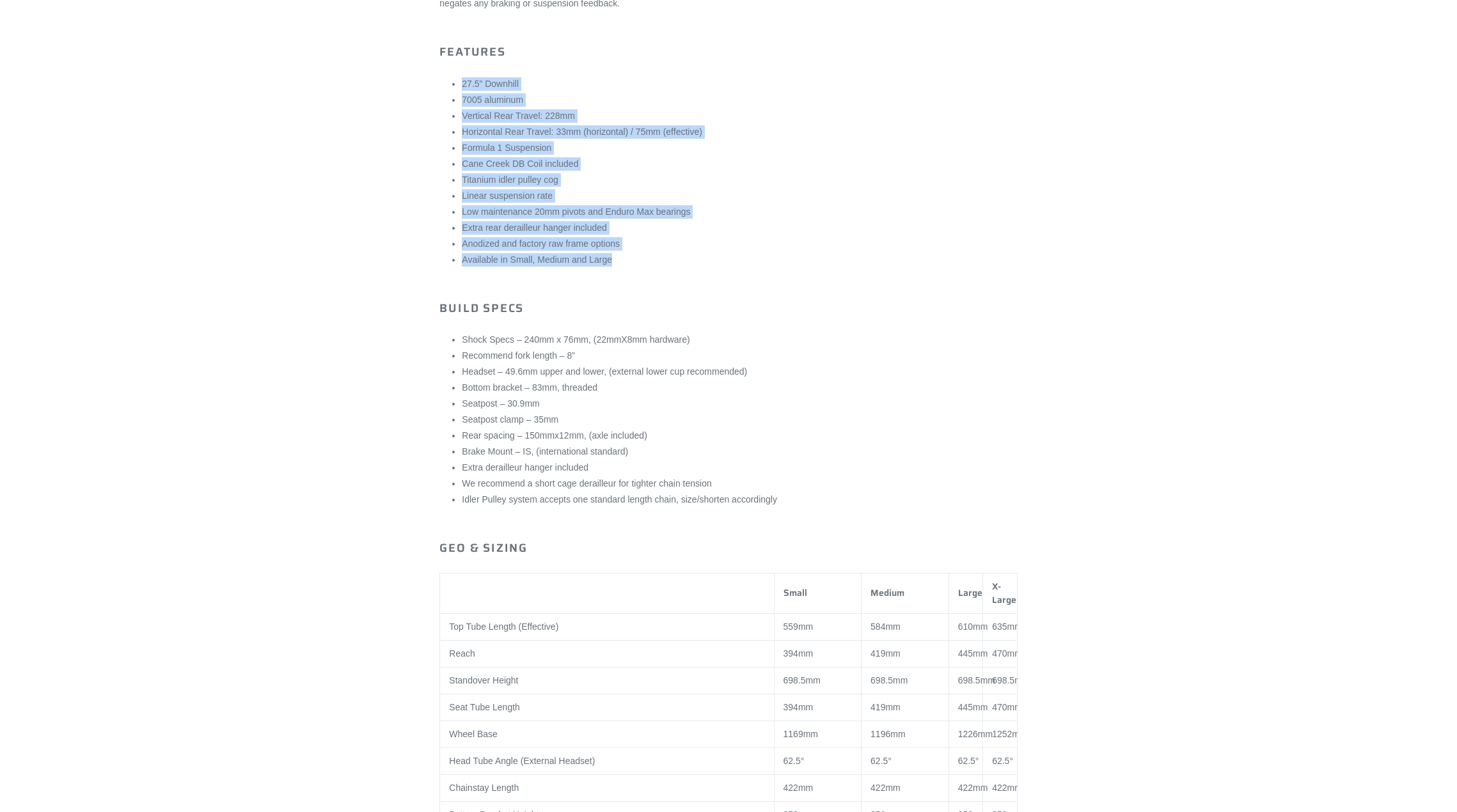
click at [463, 80] on ul "27.5” Downhill 7005 aluminum Vertical Rear Travel: 228mm Horizontal Rear Travel…" at bounding box center [739, 172] width 555 height 190
click at [463, 80] on li "27.5” Downhill" at bounding box center [739, 84] width 555 height 13
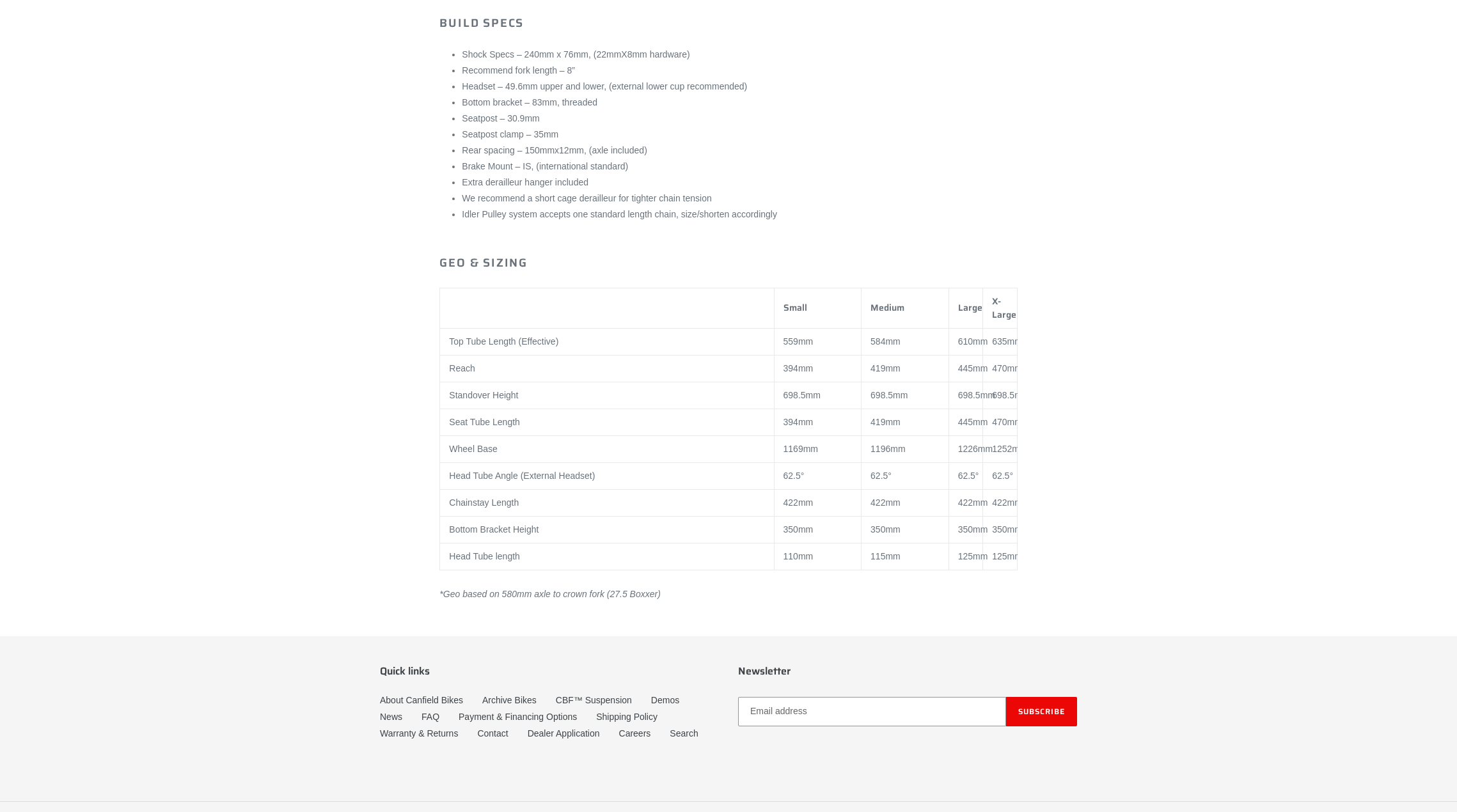
scroll to position [959, 0]
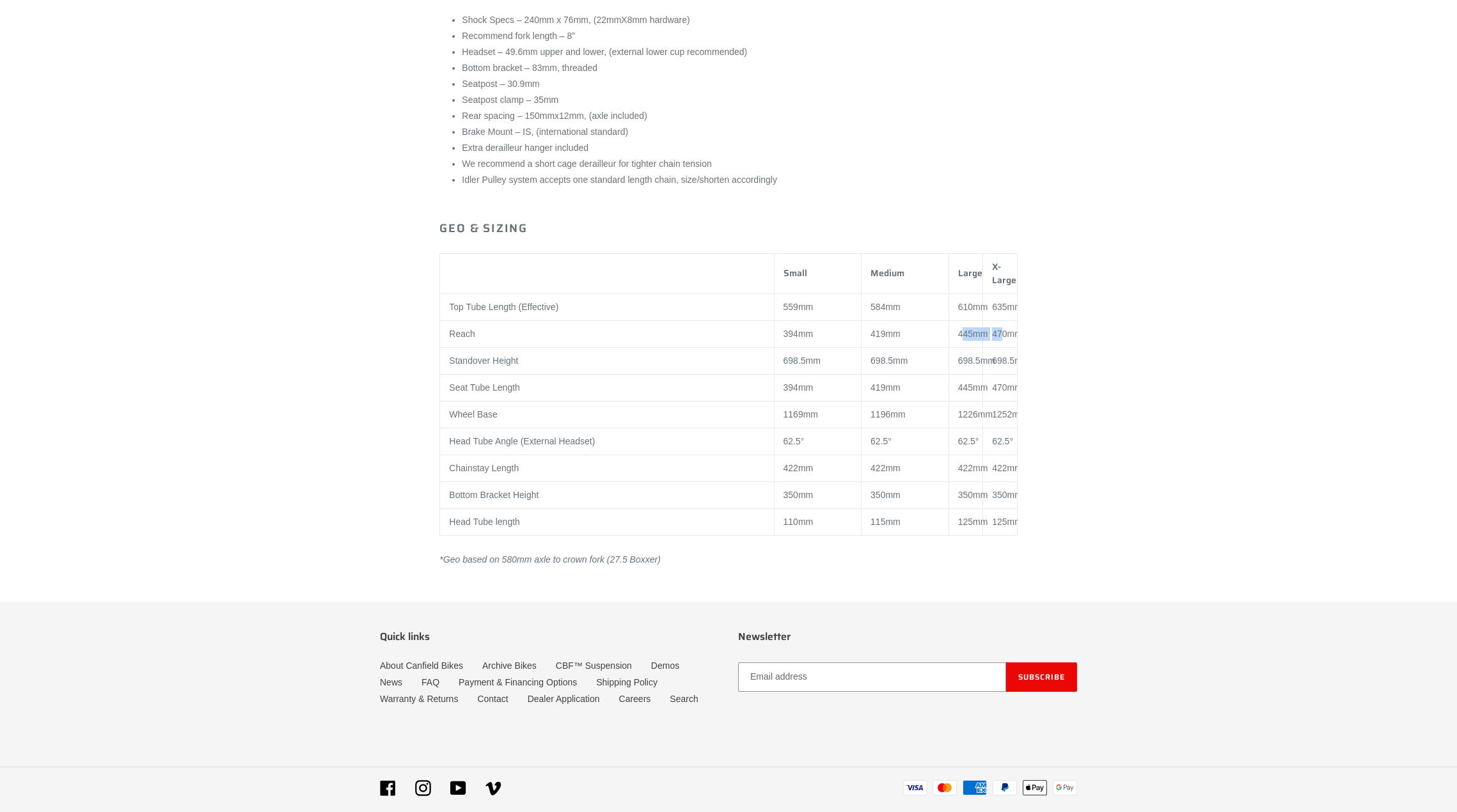
drag, startPoint x: 960, startPoint y: 334, endPoint x: 1000, endPoint y: 331, distance: 40.1
click at [1000, 331] on tr "Reach 394mm 419mm 445mm 470mm" at bounding box center [728, 334] width 577 height 27
drag, startPoint x: 972, startPoint y: 309, endPoint x: 1058, endPoint y: 308, distance: 86.0
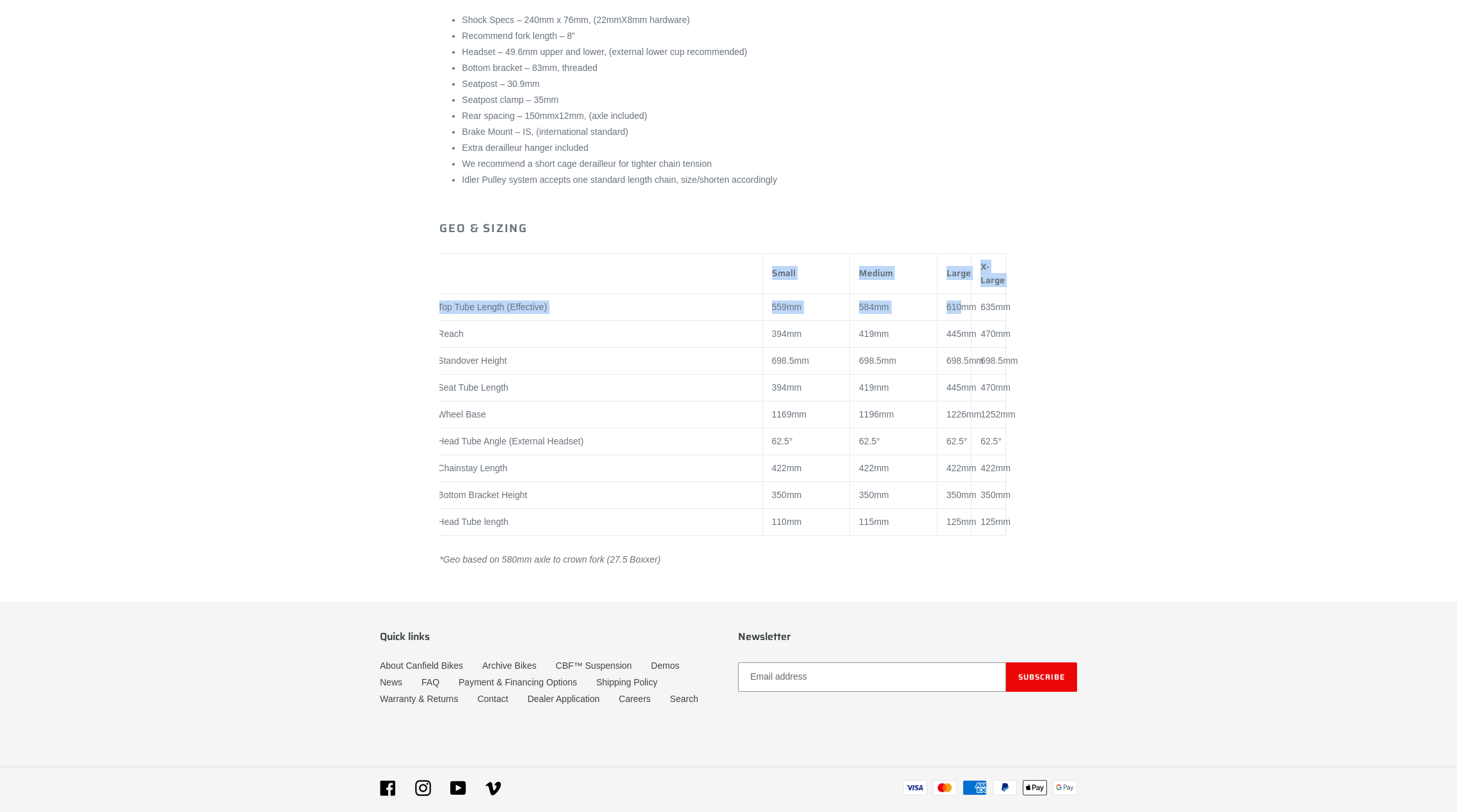
drag, startPoint x: 990, startPoint y: 331, endPoint x: 1052, endPoint y: 331, distance: 62.0
